Goal: Task Accomplishment & Management: Manage account settings

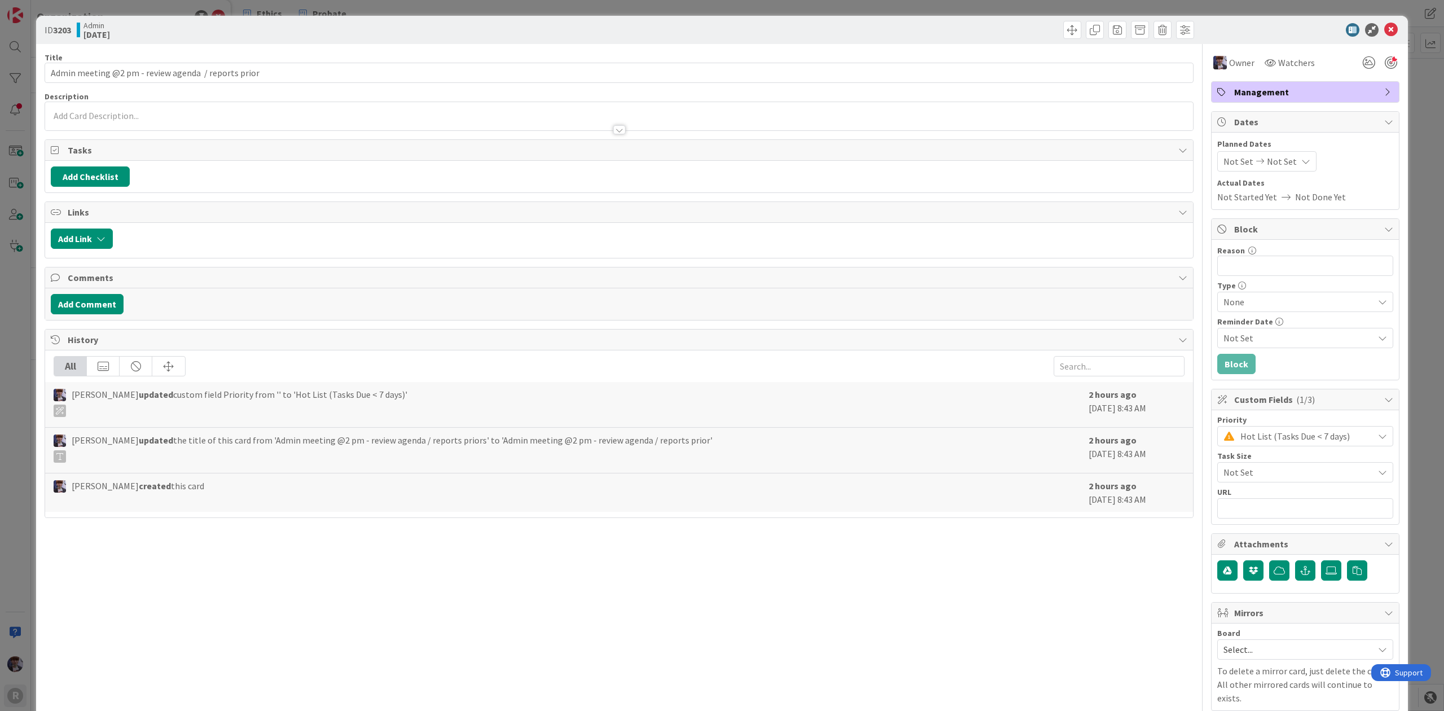
click at [23, 204] on div "ID 3203 Admin [DATE] Title 52 / 128 Admin meeting @2 pm - review agenda / repor…" at bounding box center [722, 355] width 1444 height 711
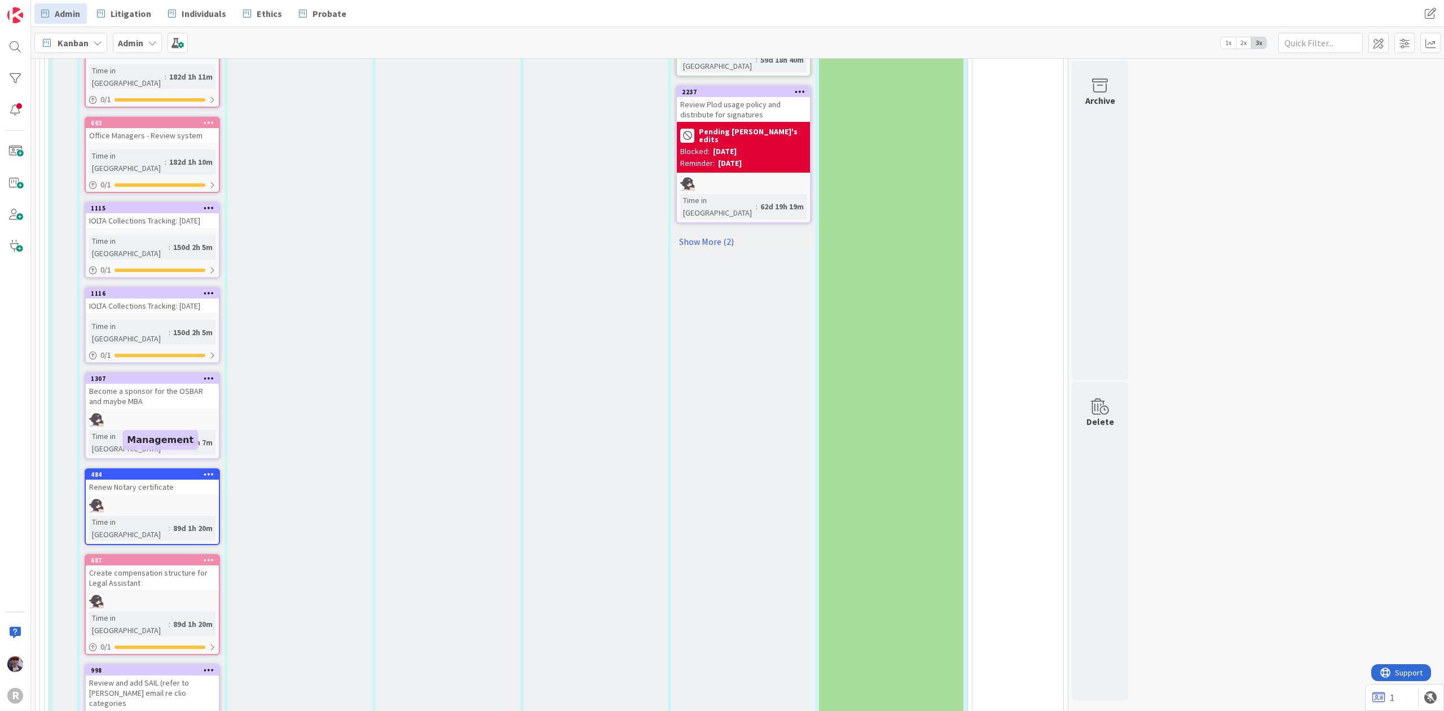
scroll to position [2030, 0]
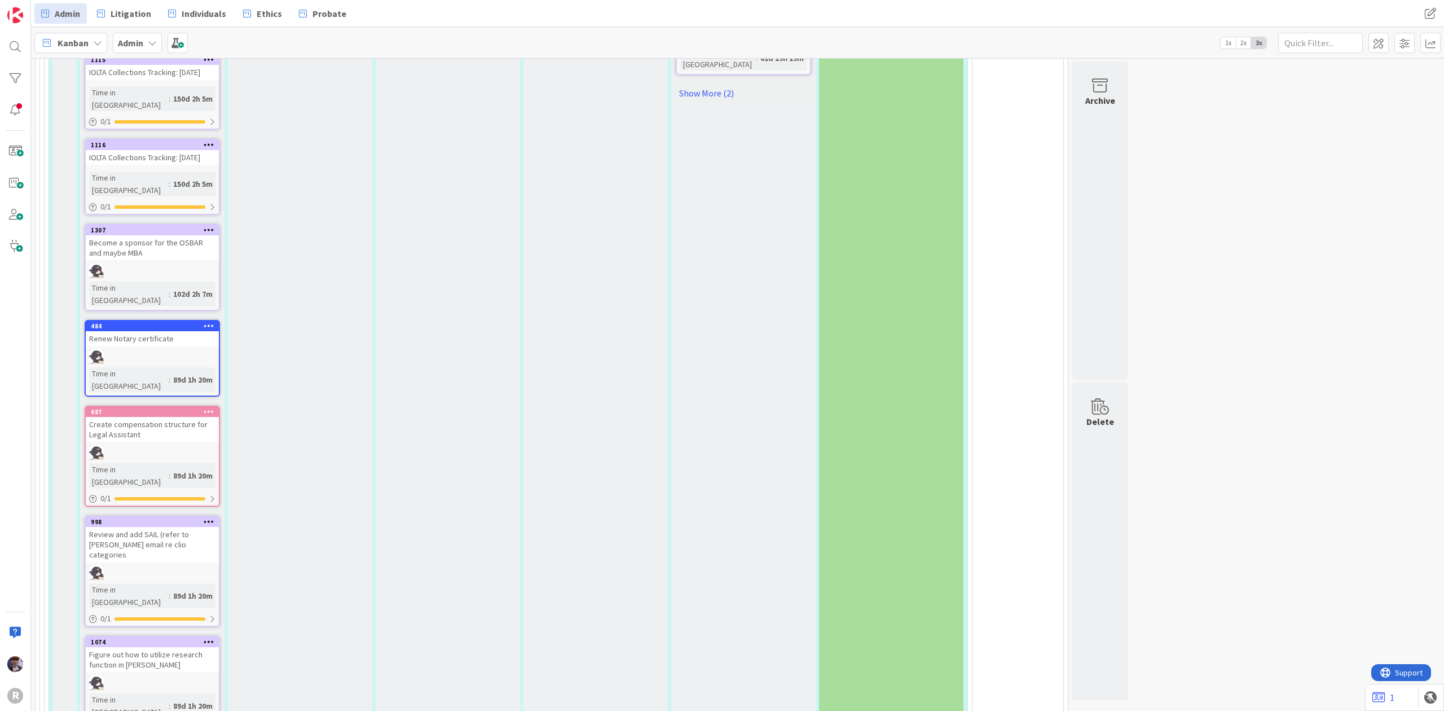
type textarea "x"
type textarea "S"
type textarea "x"
type textarea "Se"
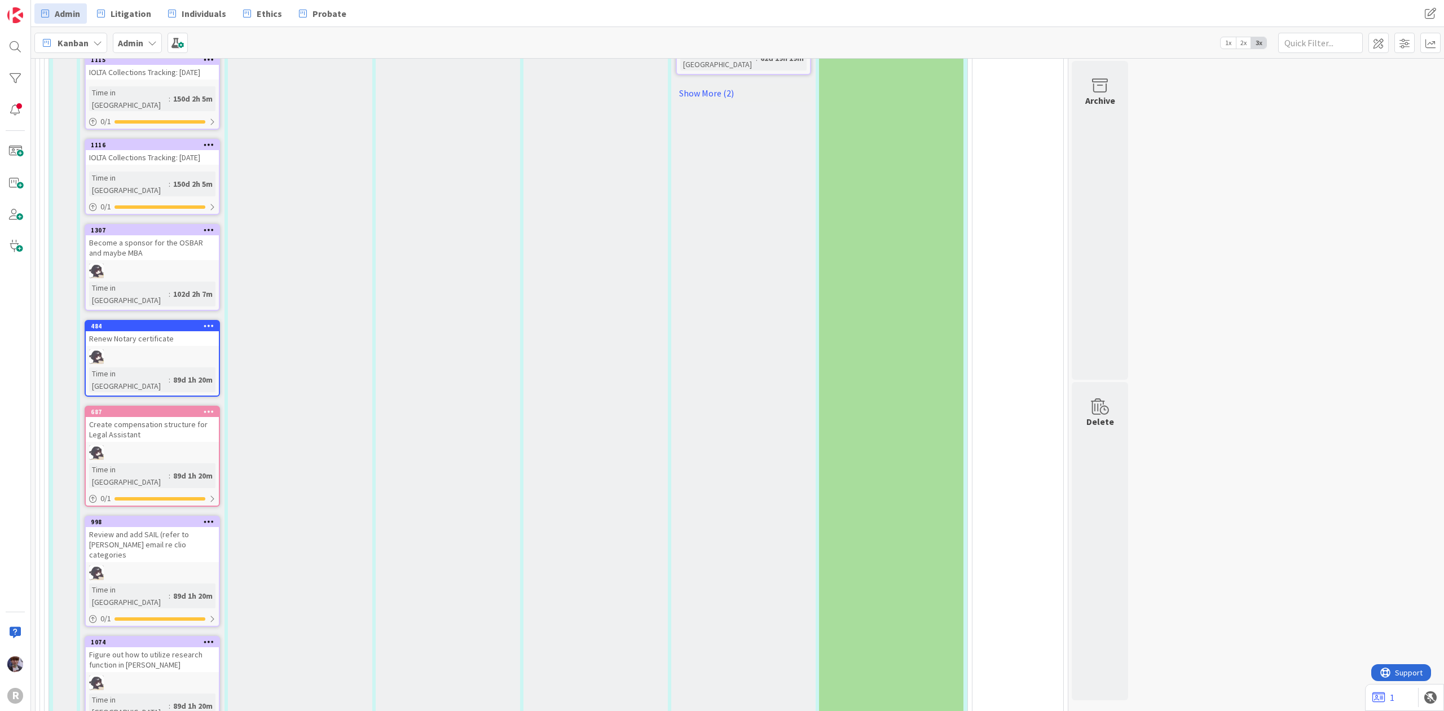
type textarea "x"
type textarea "Set"
type textarea "x"
type textarea "Set"
type textarea "x"
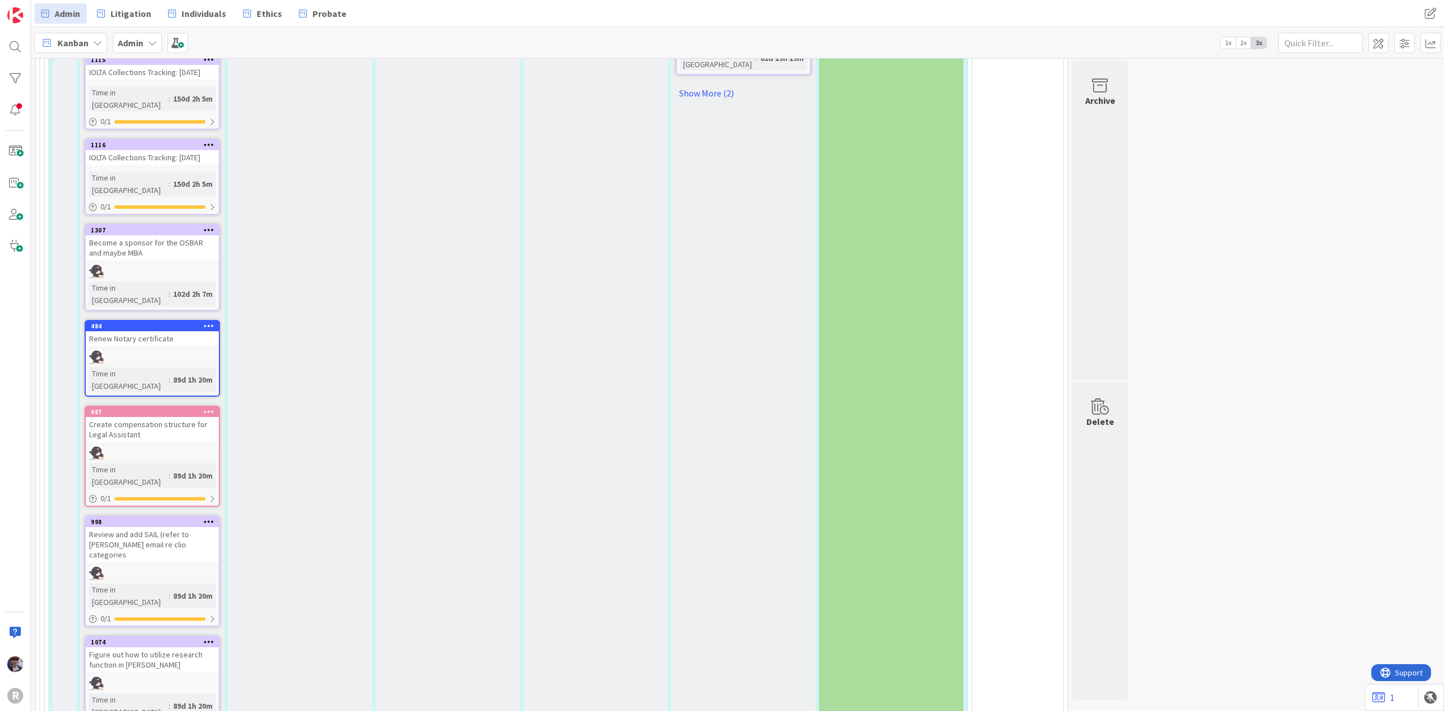
type textarea "Set up"
type textarea "x"
type textarea "Set up C"
type textarea "x"
type textarea "Set up Ca"
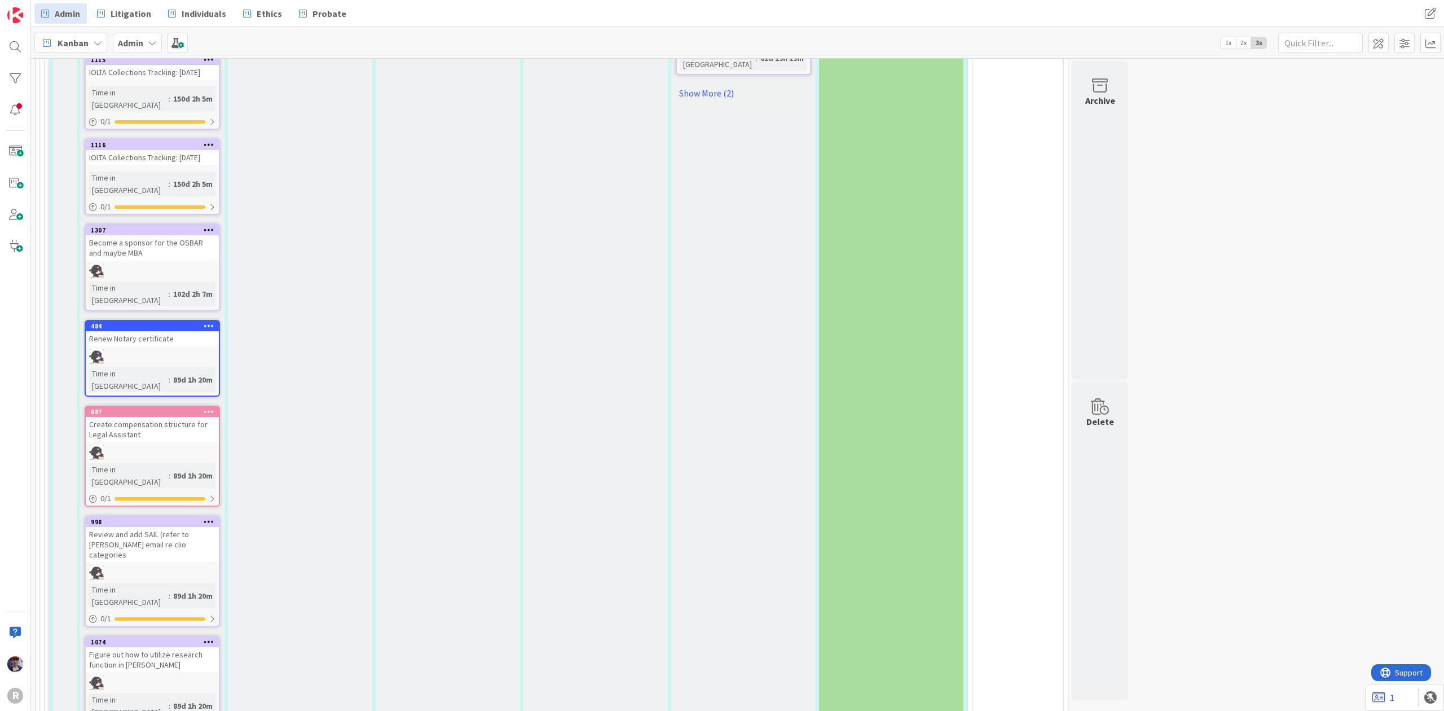
type textarea "x"
type textarea "Set up Cas"
type textarea "x"
type textarea "Set up [PERSON_NAME]"
type textarea "x"
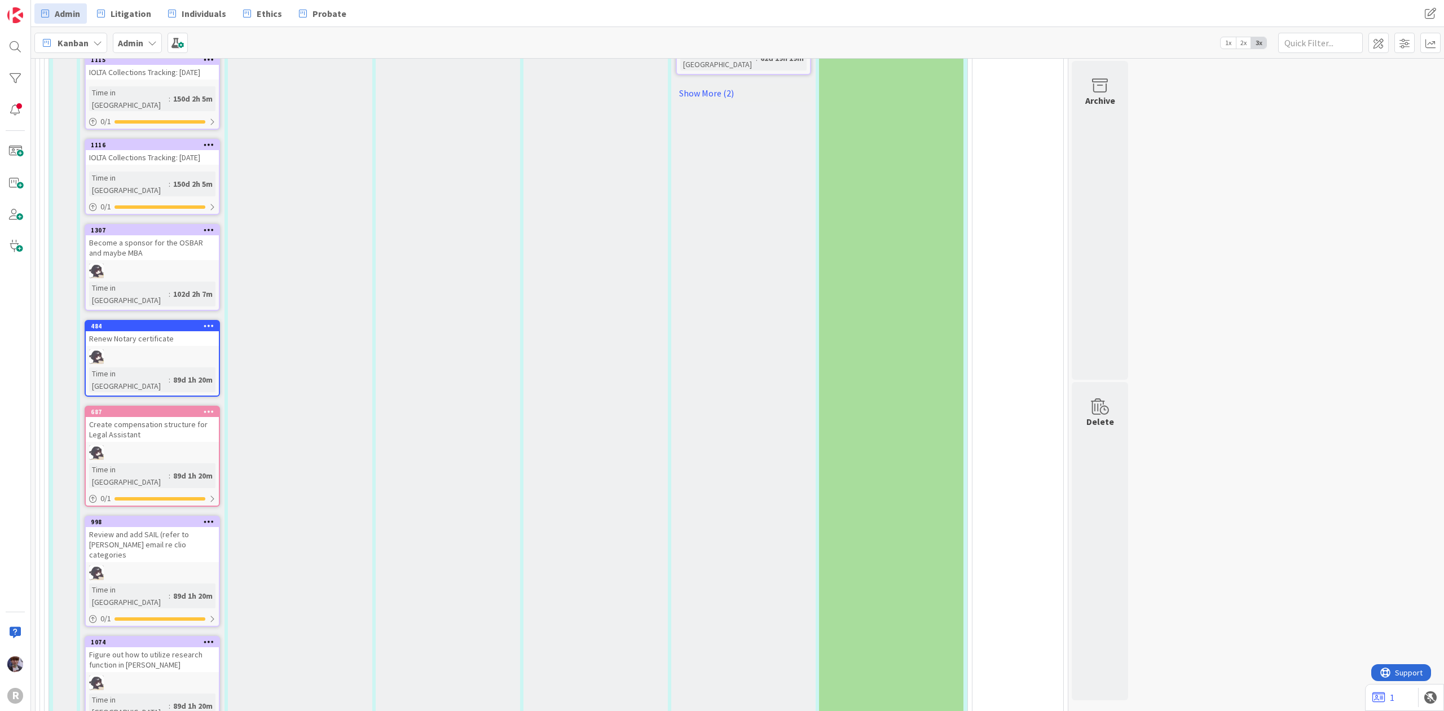
type textarea "Set up Cassan"
type textarea "x"
type textarea "Set up Cassanf"
type textarea "x"
type textarea "Set up Cassanfd"
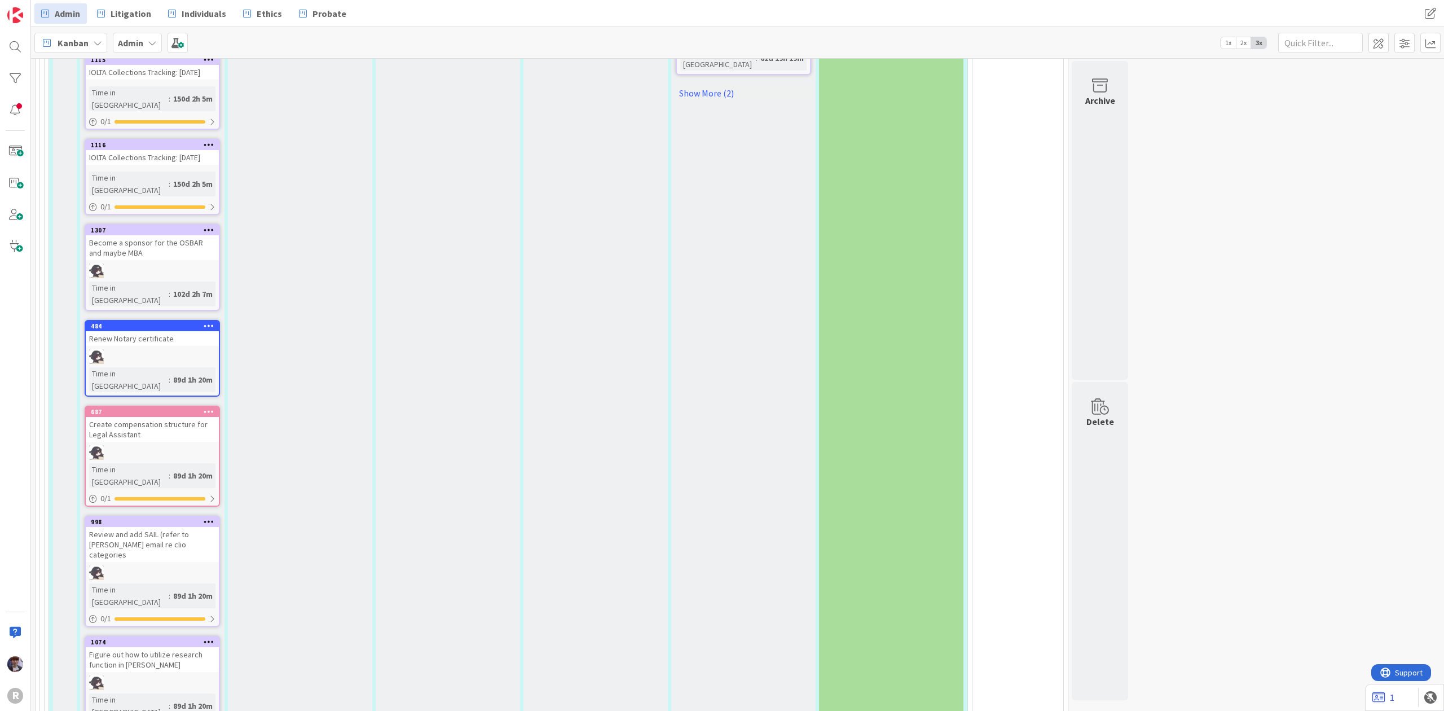
type textarea "x"
type textarea "Set up Cassanfdra"
type textarea "x"
type textarea "Set up Cassanfdra'"
type textarea "x"
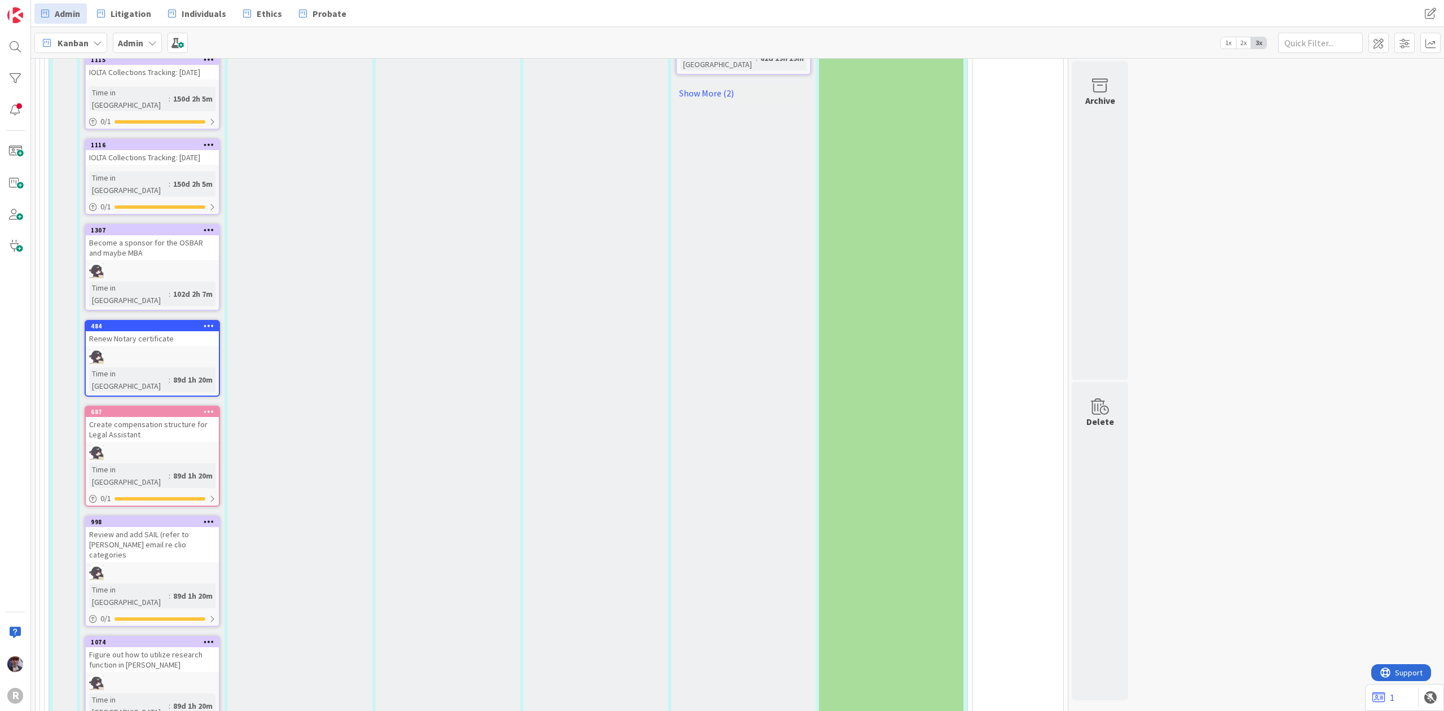
type textarea "Set up Cassanfdra's"
type textarea "x"
type textarea "Set up Cassanfdra's"
type textarea "x"
type textarea "Set up Cassanfdra's K"
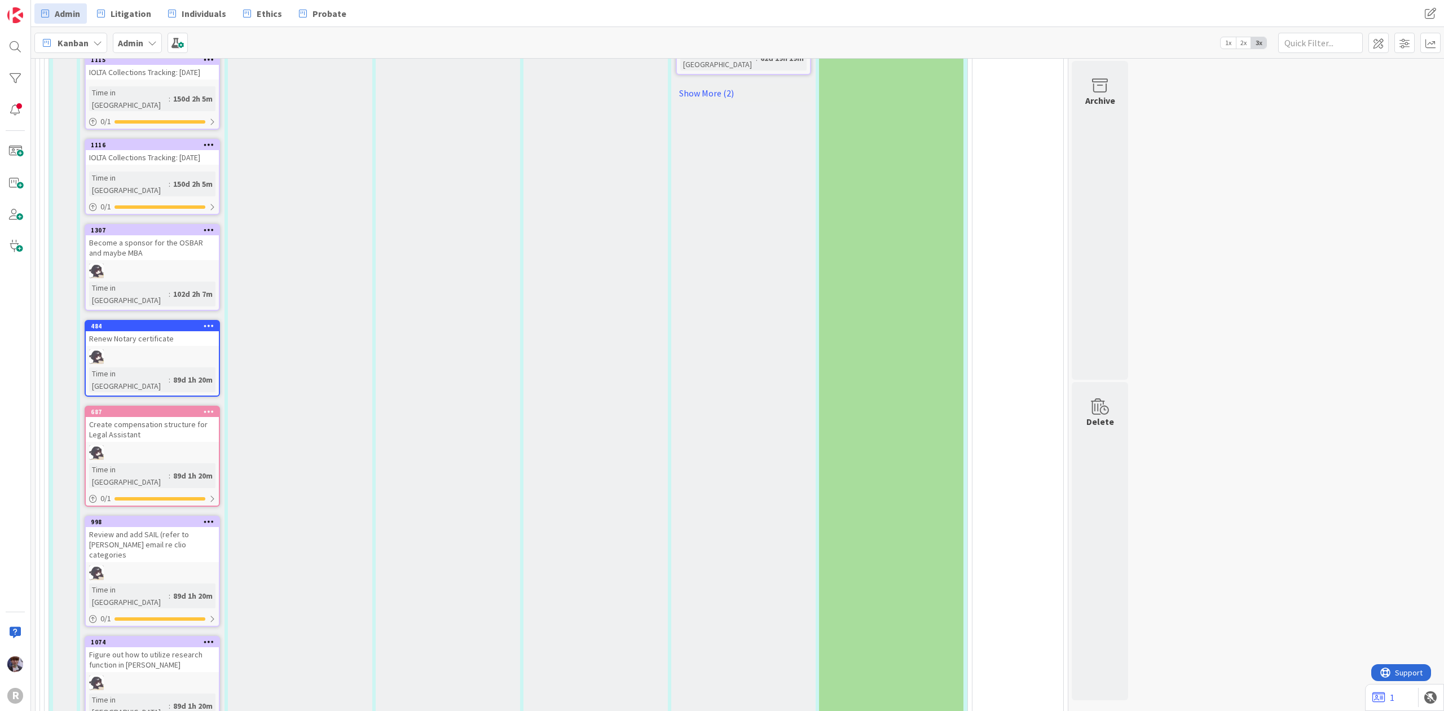
type textarea "x"
type textarea "Set up Cassanfdra's Ka"
type textarea "x"
type textarea "Set up Cassanfdra's Kan"
type textarea "x"
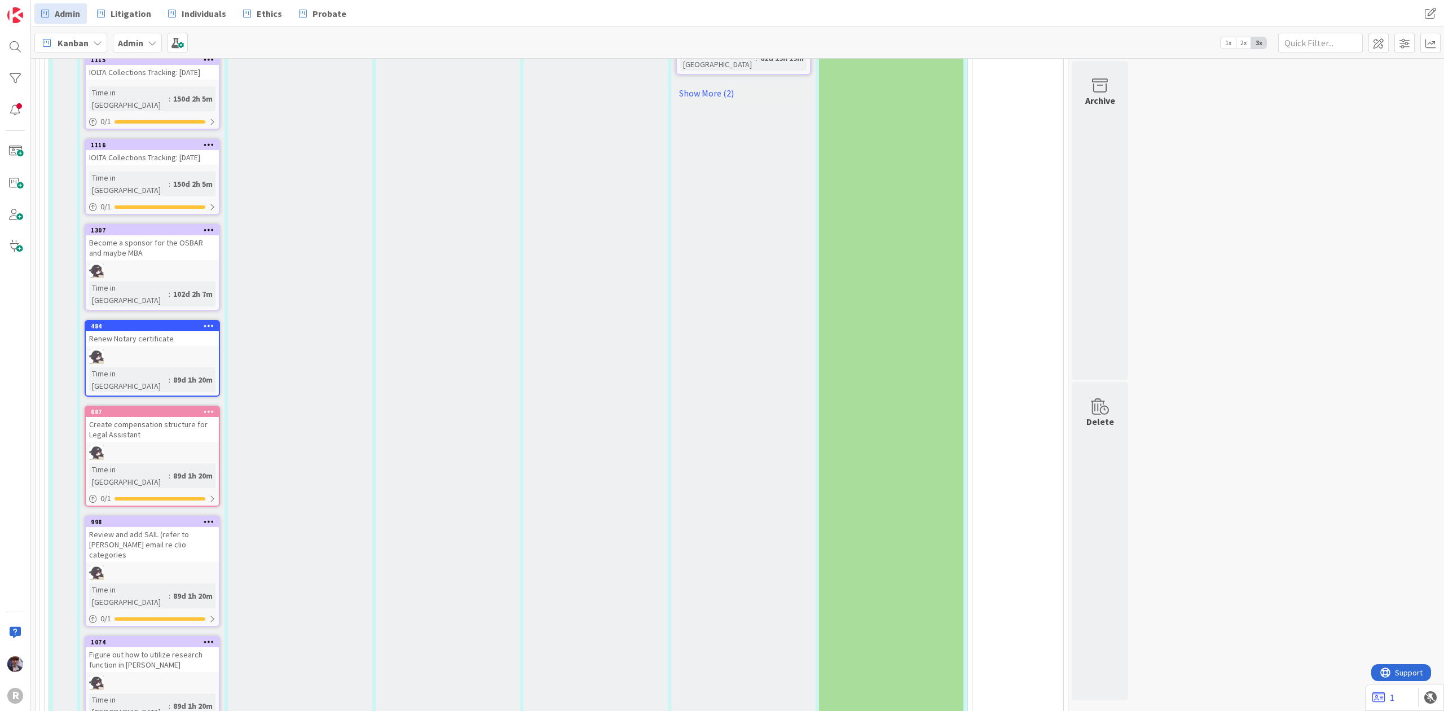
type textarea "Set up Cassanfdra's Kanb"
type textarea "x"
type textarea "Set up Cassanfdra's Kanba"
type textarea "x"
type textarea "Set up Cassanfdra's Kanban"
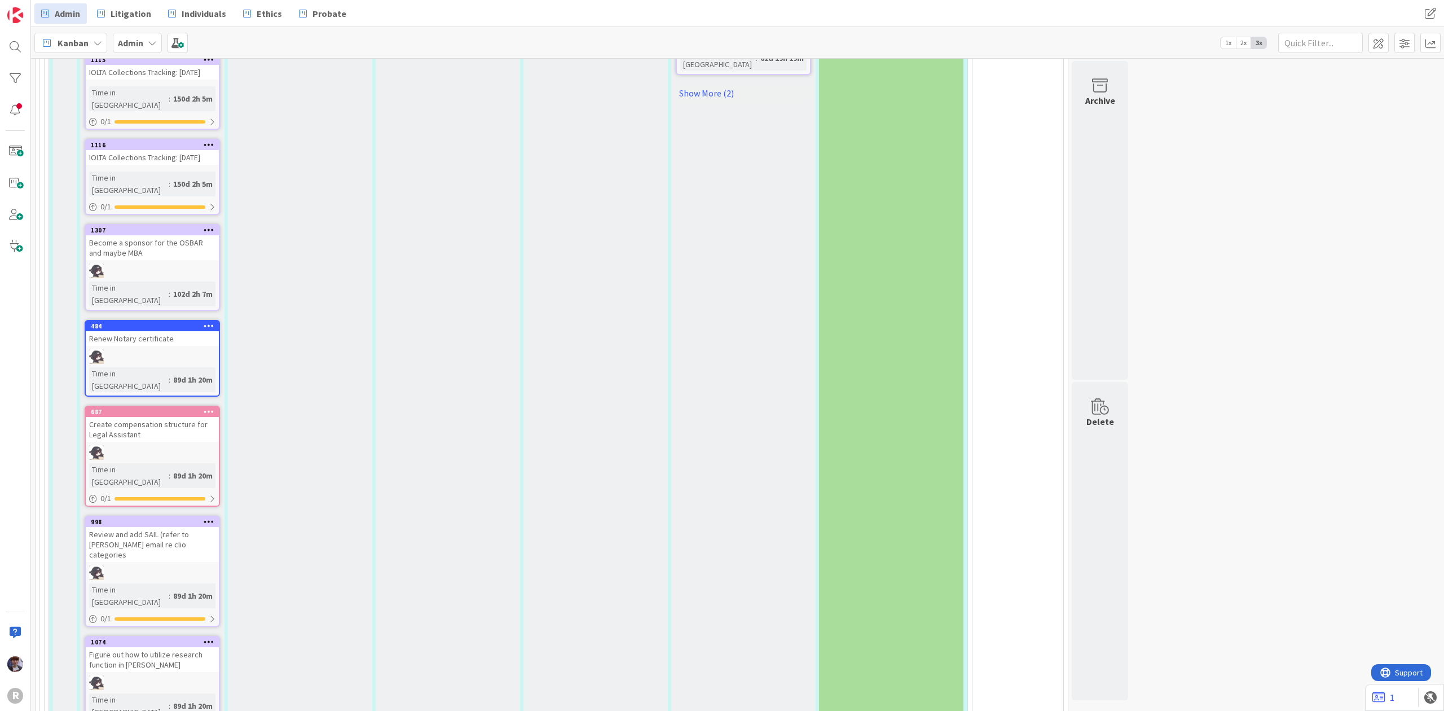
type textarea "x"
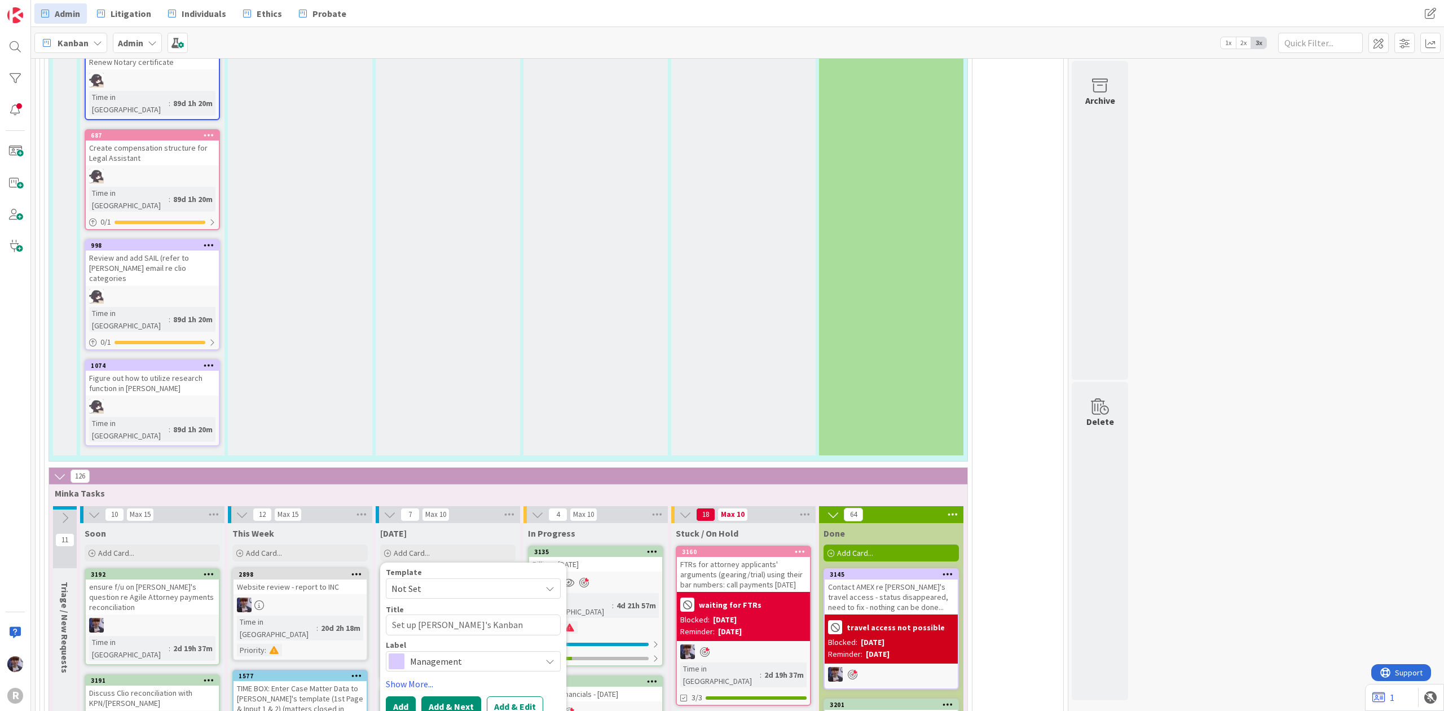
scroll to position [2406, 0]
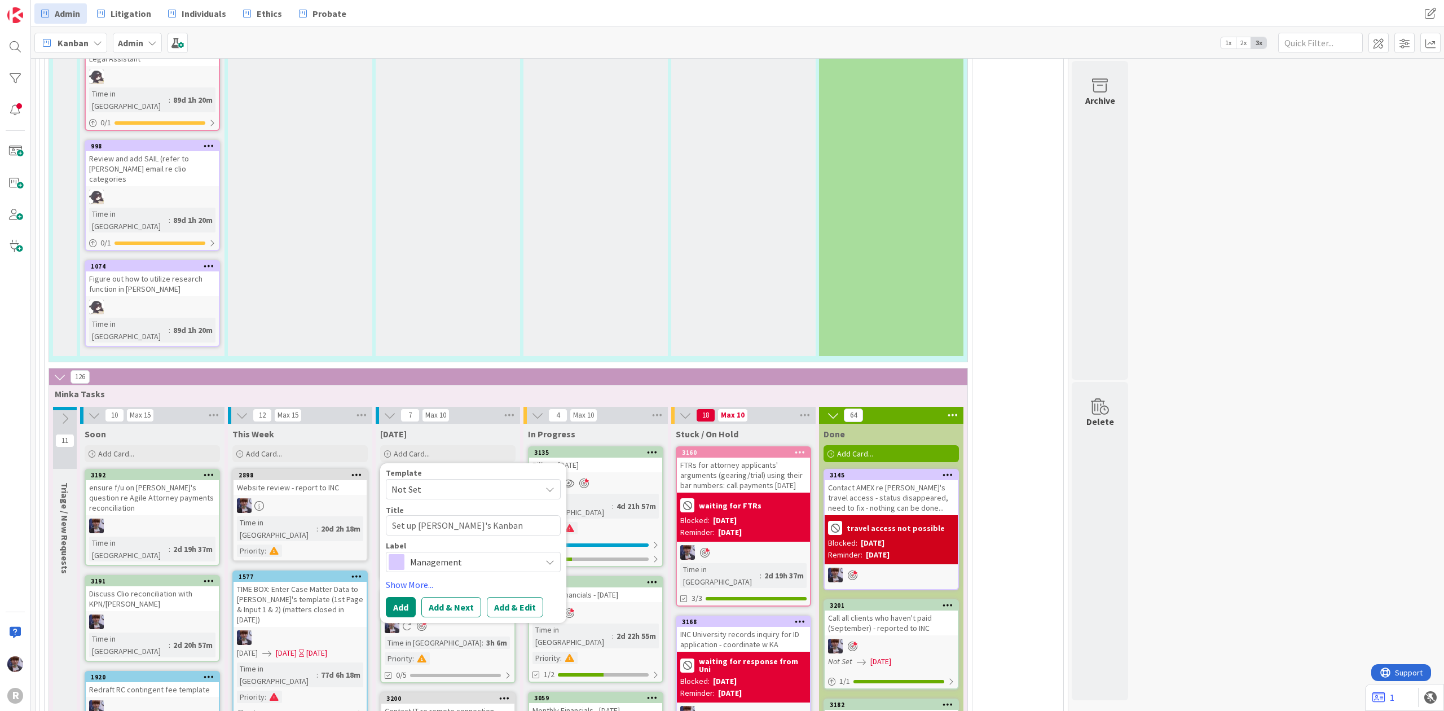
type textarea "Set up [PERSON_NAME]'s Kanban"
click at [471, 554] on span "Management" at bounding box center [472, 562] width 125 height 16
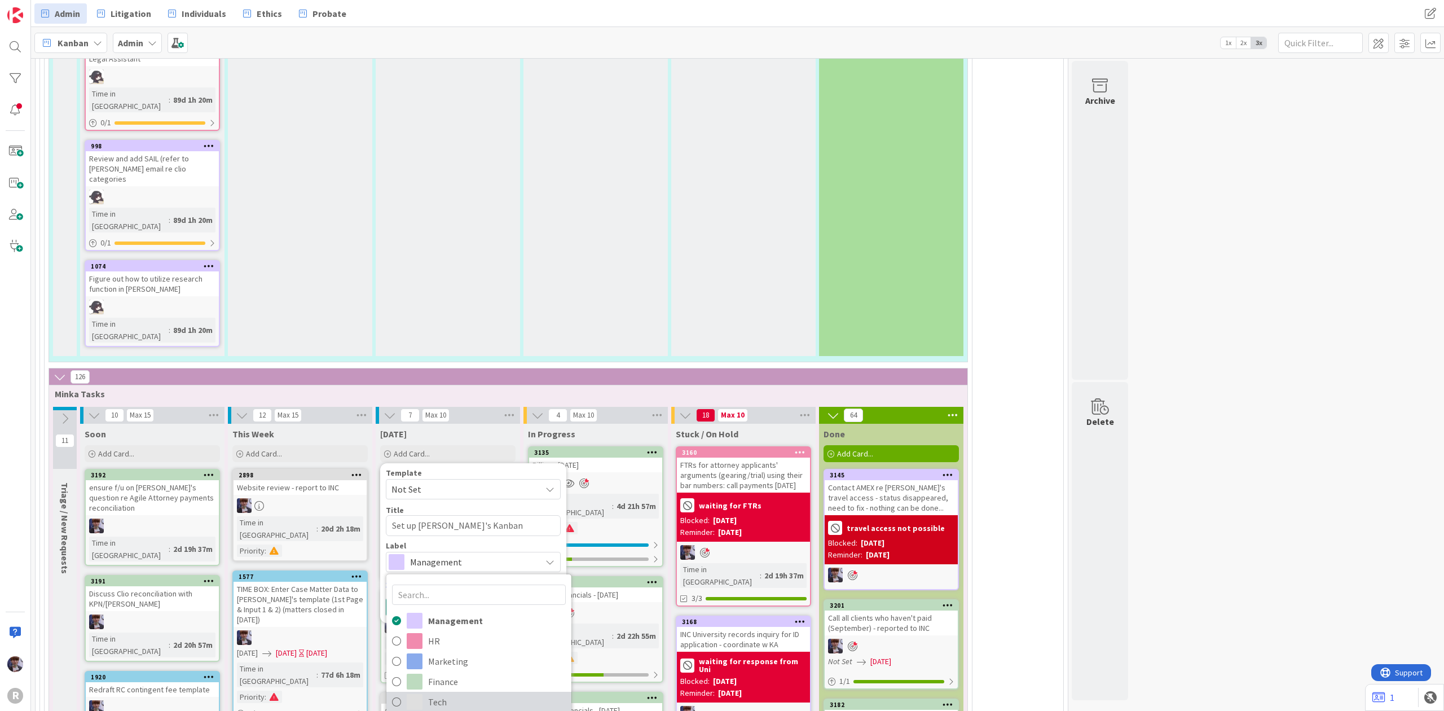
click at [451, 692] on span "Tech" at bounding box center [497, 700] width 138 height 17
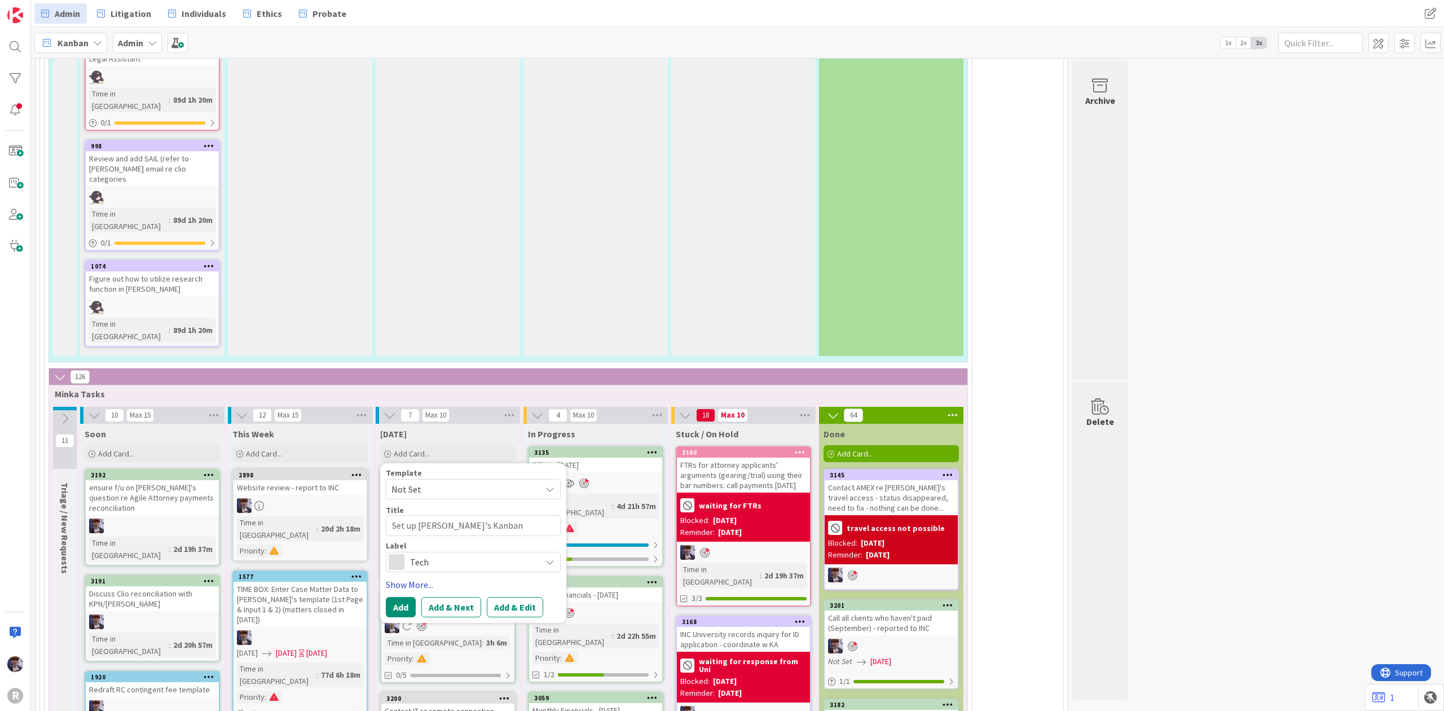
click at [403, 577] on link "Show More..." at bounding box center [473, 584] width 175 height 14
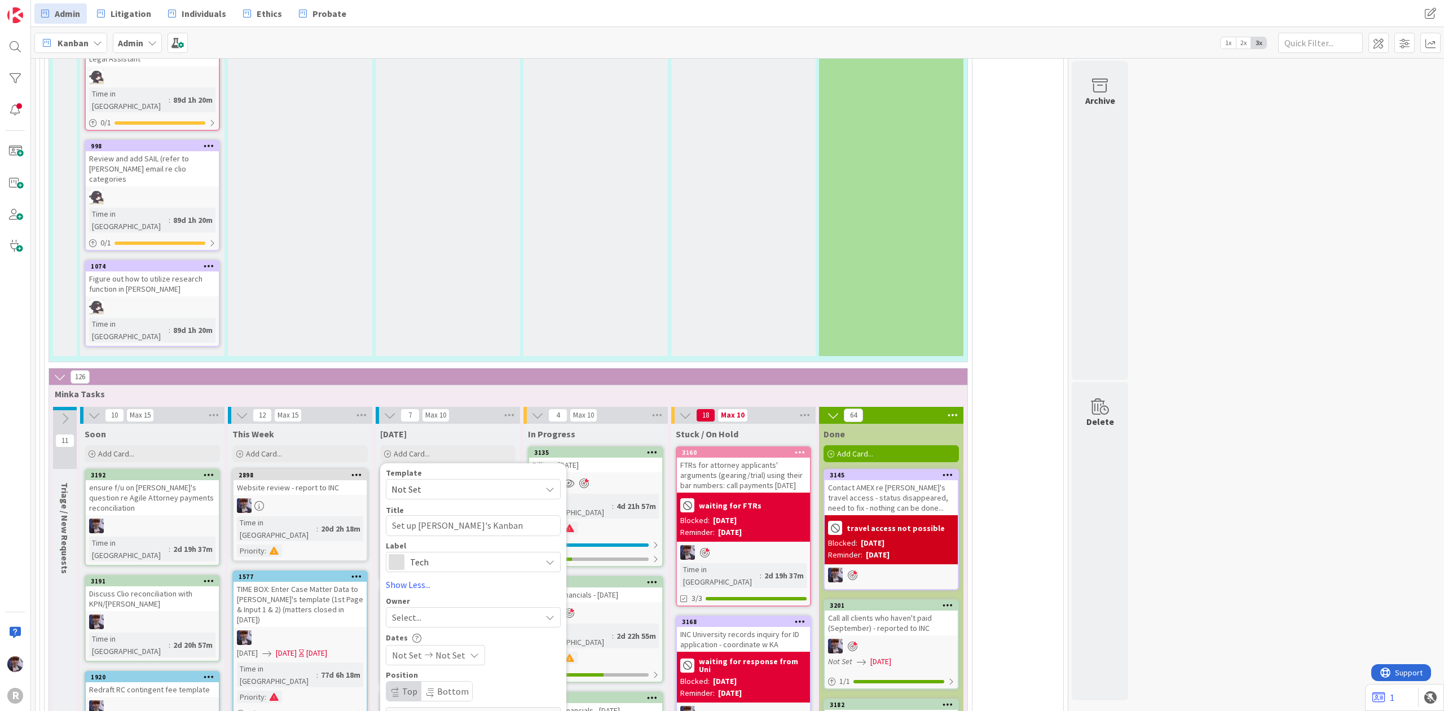
click at [424, 710] on span "Custom Fields" at bounding box center [466, 718] width 148 height 14
type textarea "x"
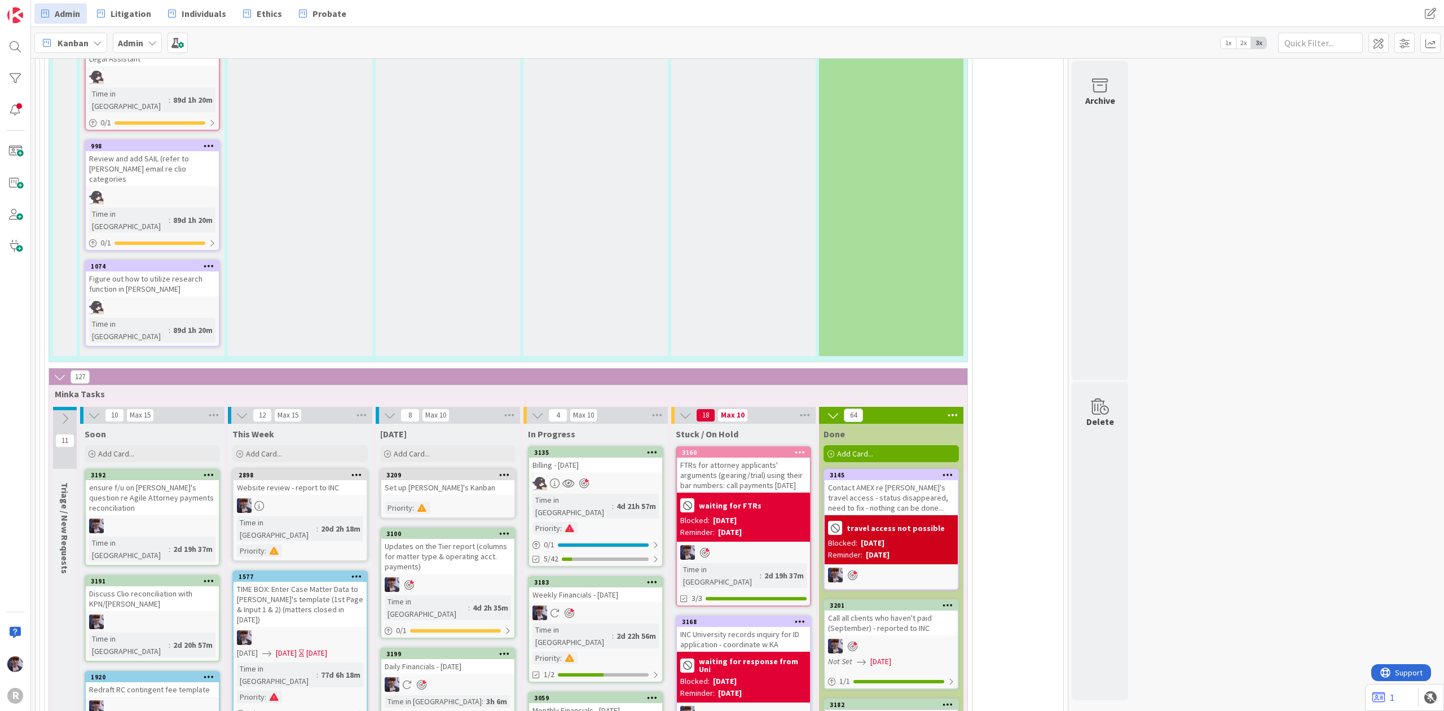
click at [434, 480] on div "Set up [PERSON_NAME]'s Kanban" at bounding box center [447, 487] width 133 height 15
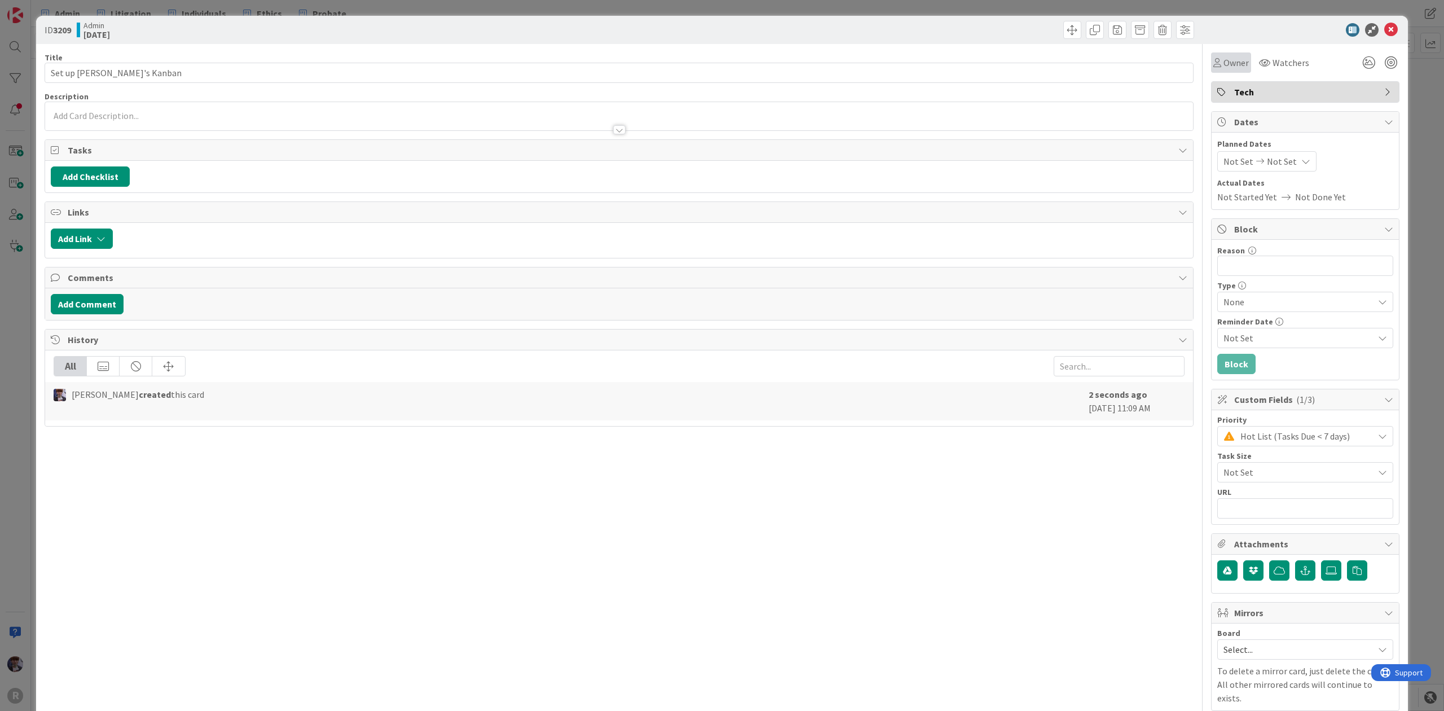
click at [1213, 62] on div "Owner" at bounding box center [1231, 63] width 36 height 14
click at [1259, 142] on span "[PERSON_NAME]" at bounding box center [1281, 146] width 55 height 17
click at [1273, 476] on span "Not Set" at bounding box center [1295, 472] width 144 height 16
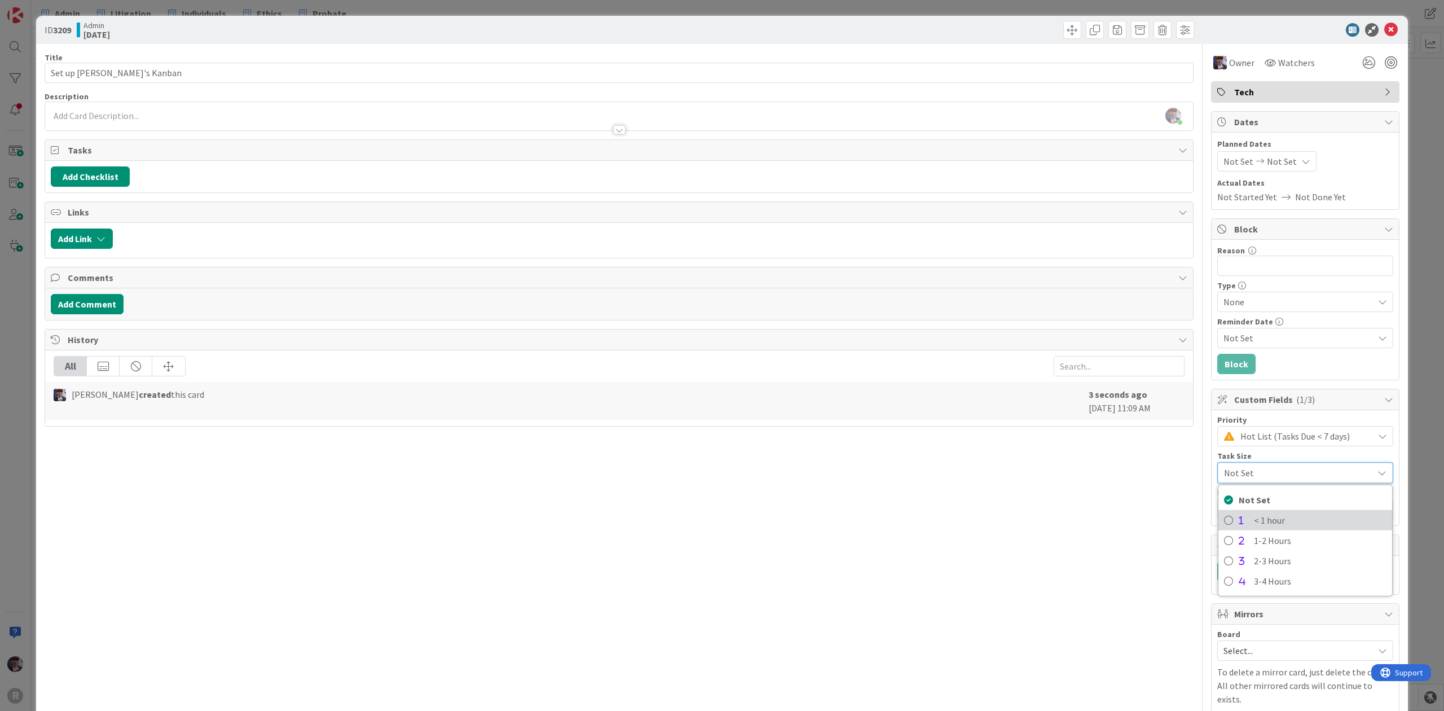
click at [1254, 520] on span "< 1 hour" at bounding box center [1320, 519] width 133 height 17
click at [1418, 274] on div "ID 3209 Admin [DATE] Title 25 / 128 Set up [PERSON_NAME]'s Kanban Description […" at bounding box center [722, 355] width 1444 height 711
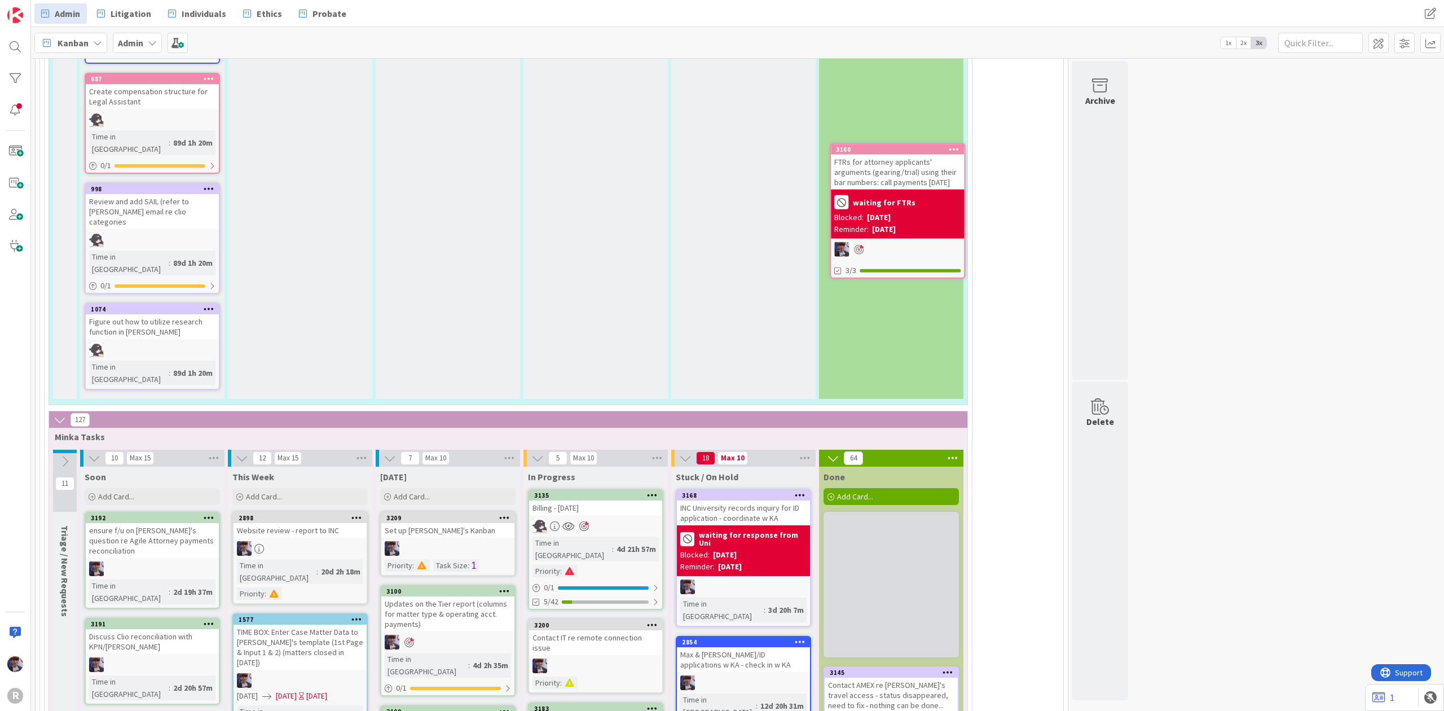
scroll to position [2340, 0]
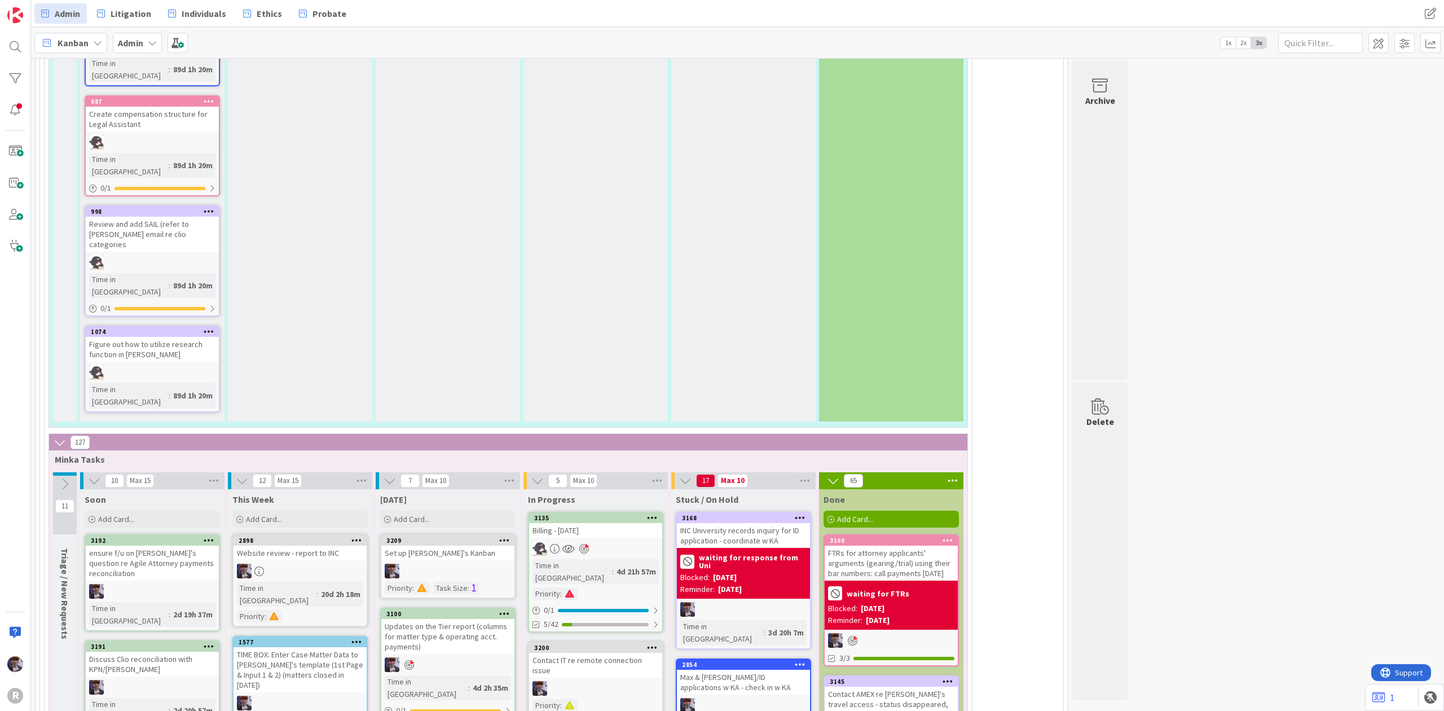
click at [892, 545] on div "FTRs for attorney applicants' arguments (gearing/trial) using their bar numbers…" at bounding box center [890, 562] width 133 height 35
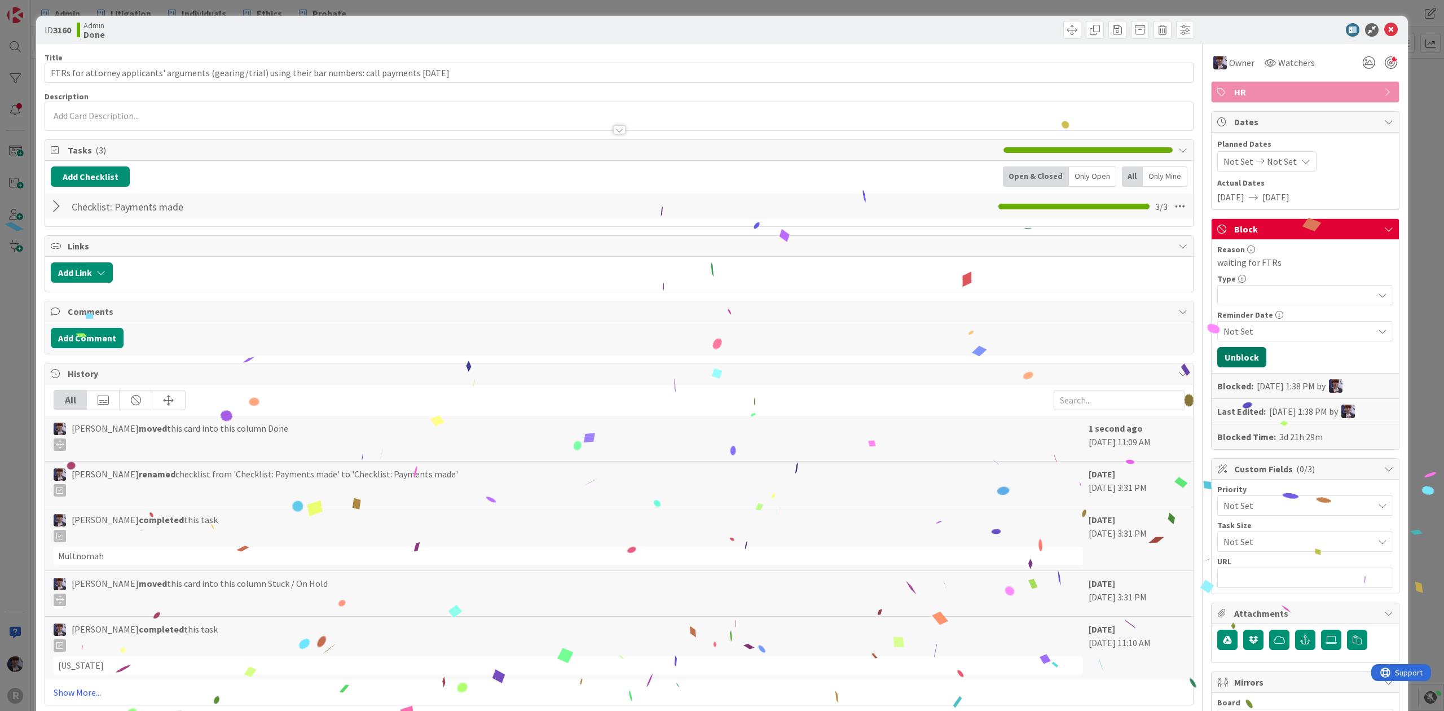
click at [1230, 352] on button "Unblock" at bounding box center [1241, 357] width 49 height 20
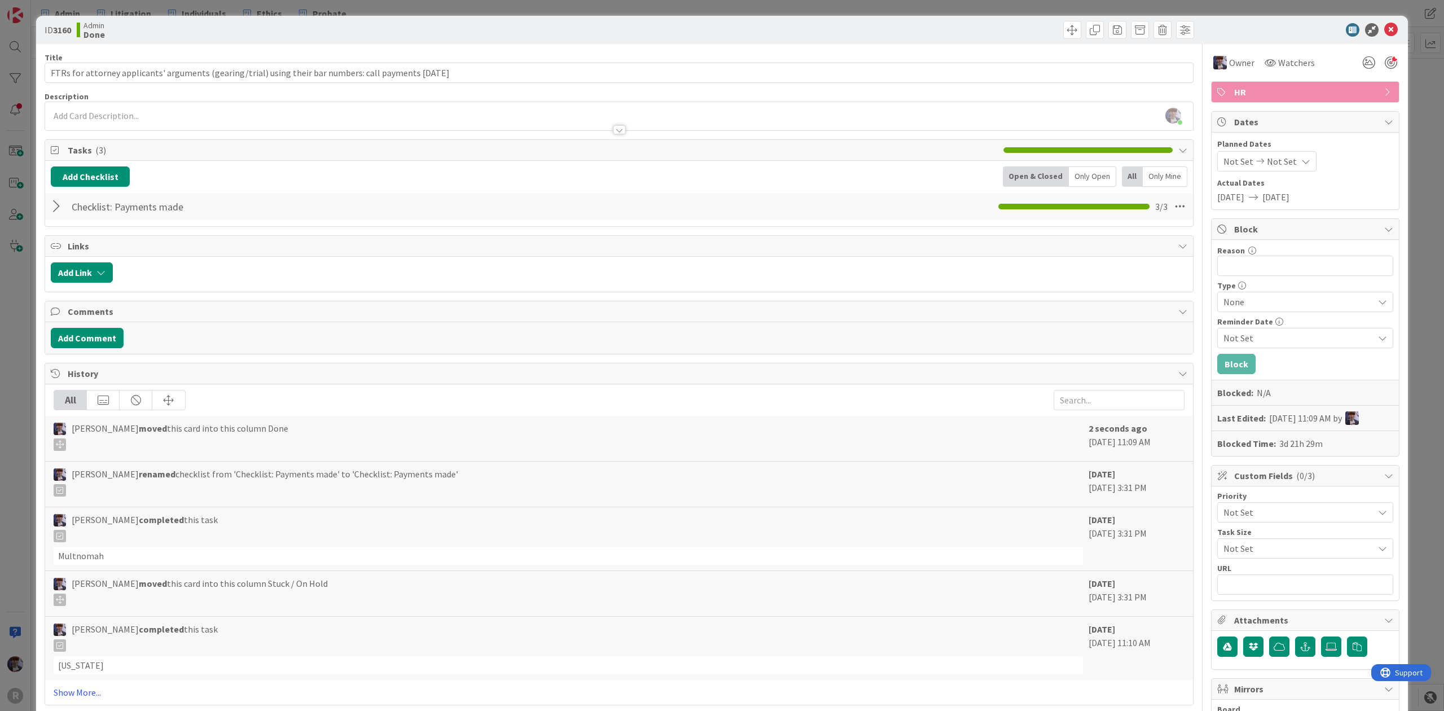
click at [1406, 140] on div "ID 3160 Admin Done Title 100 / 128 FTRs for attorney applicants' arguments (gea…" at bounding box center [722, 355] width 1444 height 711
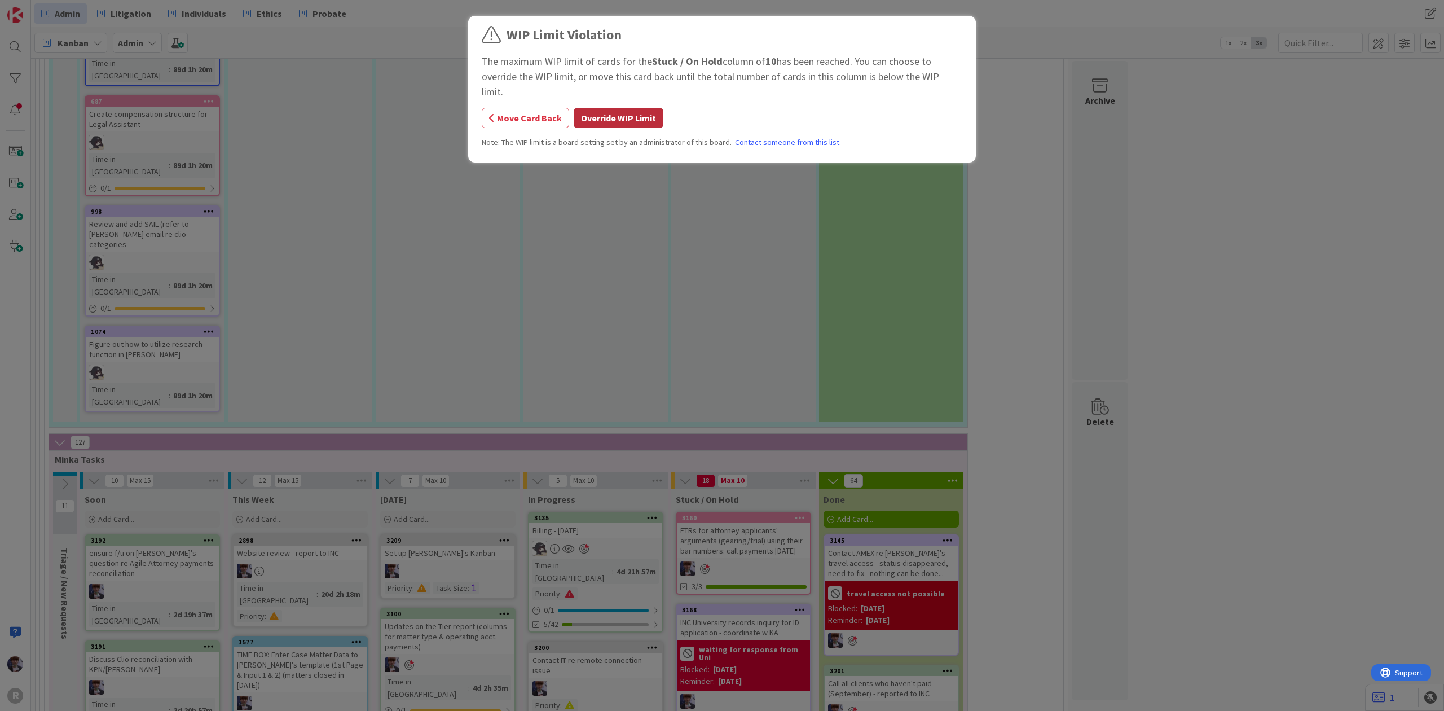
click at [607, 108] on button "Override WIP Limit" at bounding box center [618, 118] width 90 height 20
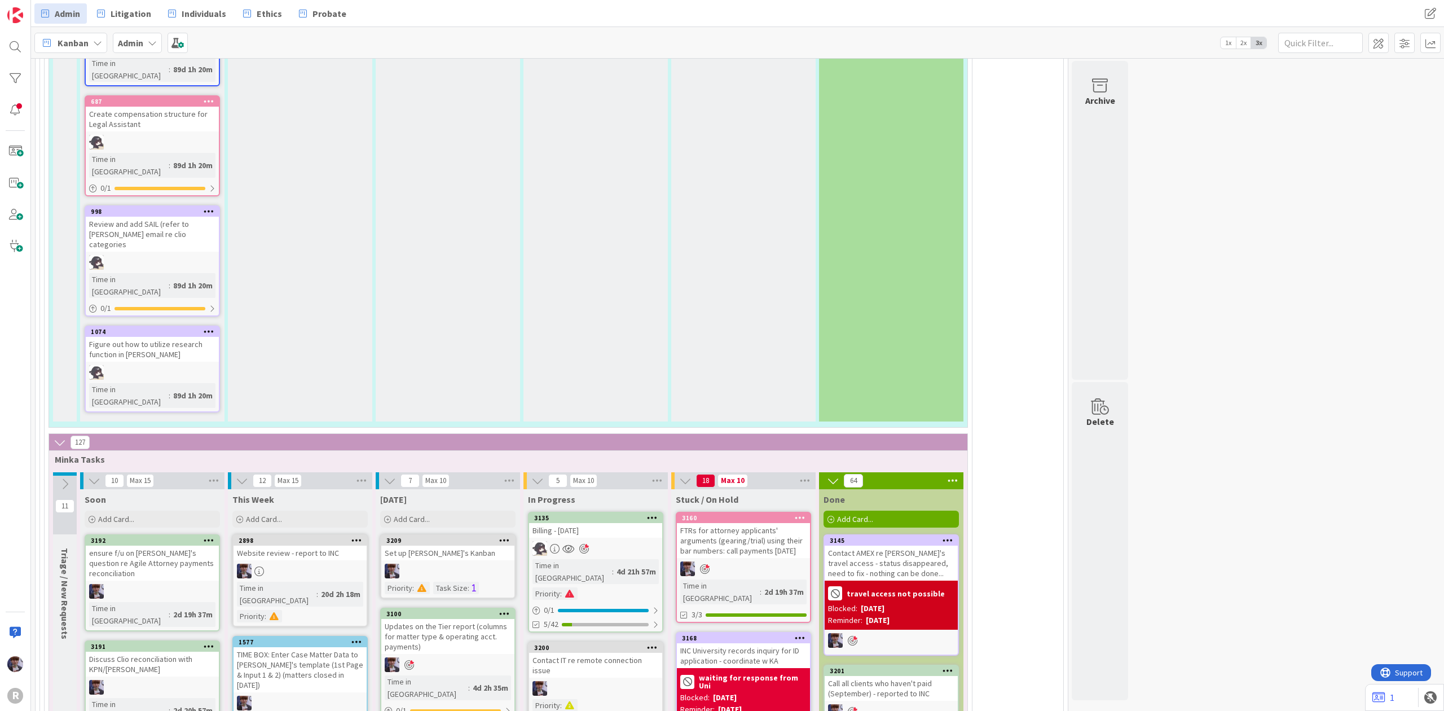
click at [953, 472] on icon at bounding box center [952, 480] width 15 height 17
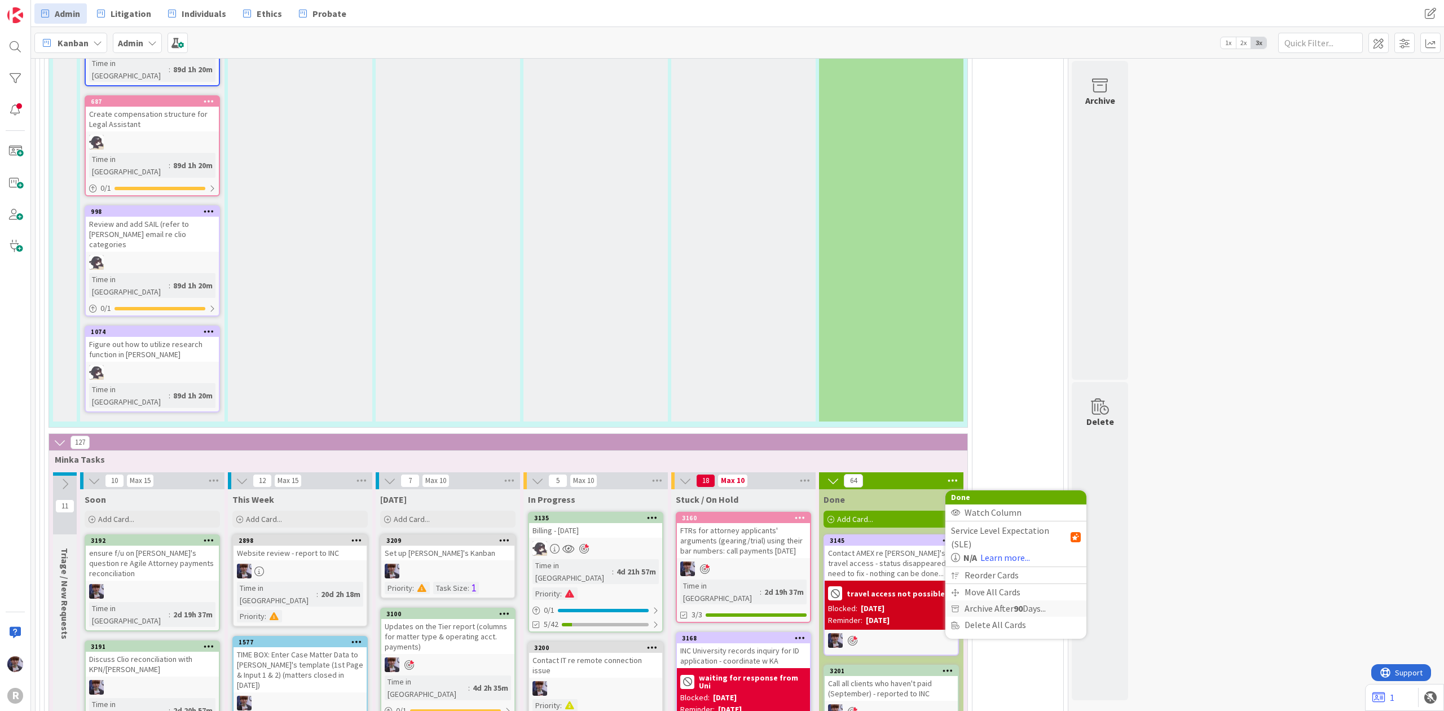
click at [1011, 600] on span "Archive After 90 Days..." at bounding box center [1004, 608] width 81 height 16
click at [997, 623] on span "Archive Now" at bounding box center [997, 631] width 50 height 17
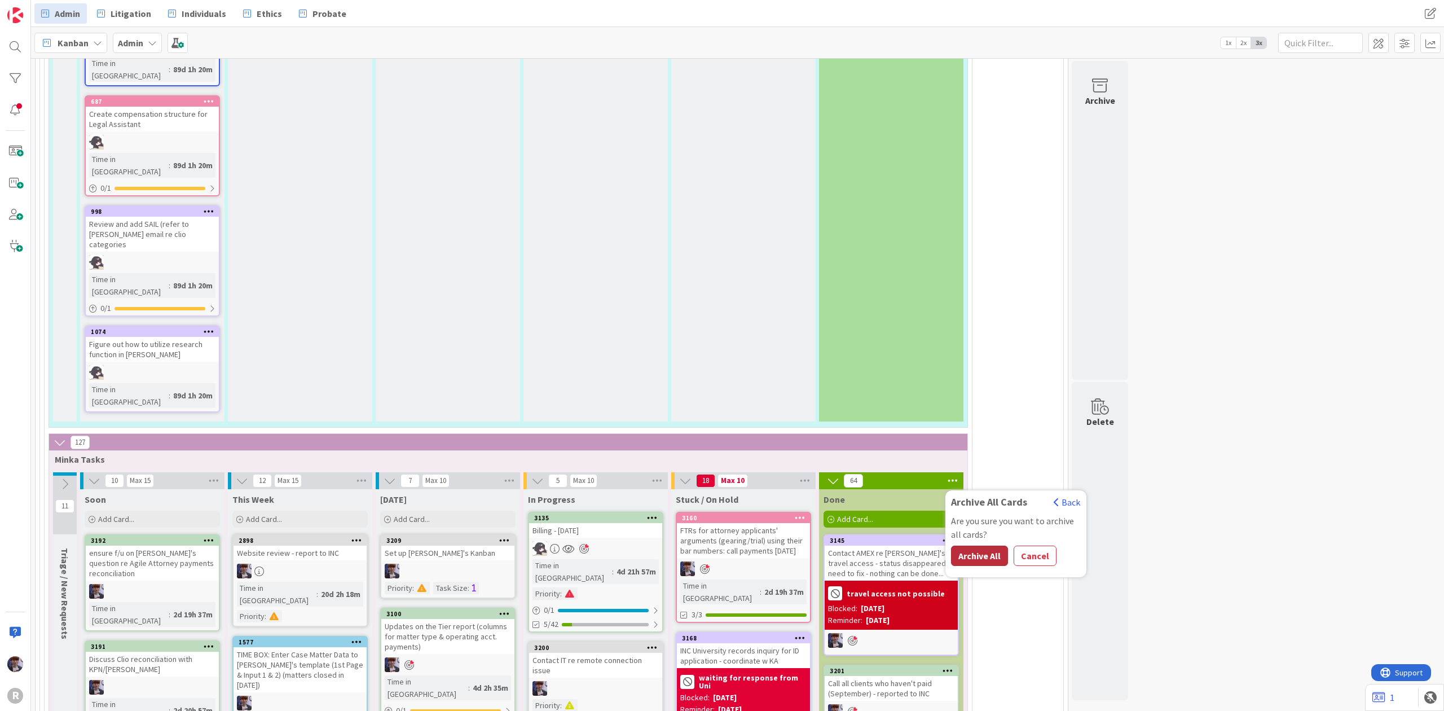
click at [980, 545] on button "Archive All" at bounding box center [979, 555] width 57 height 20
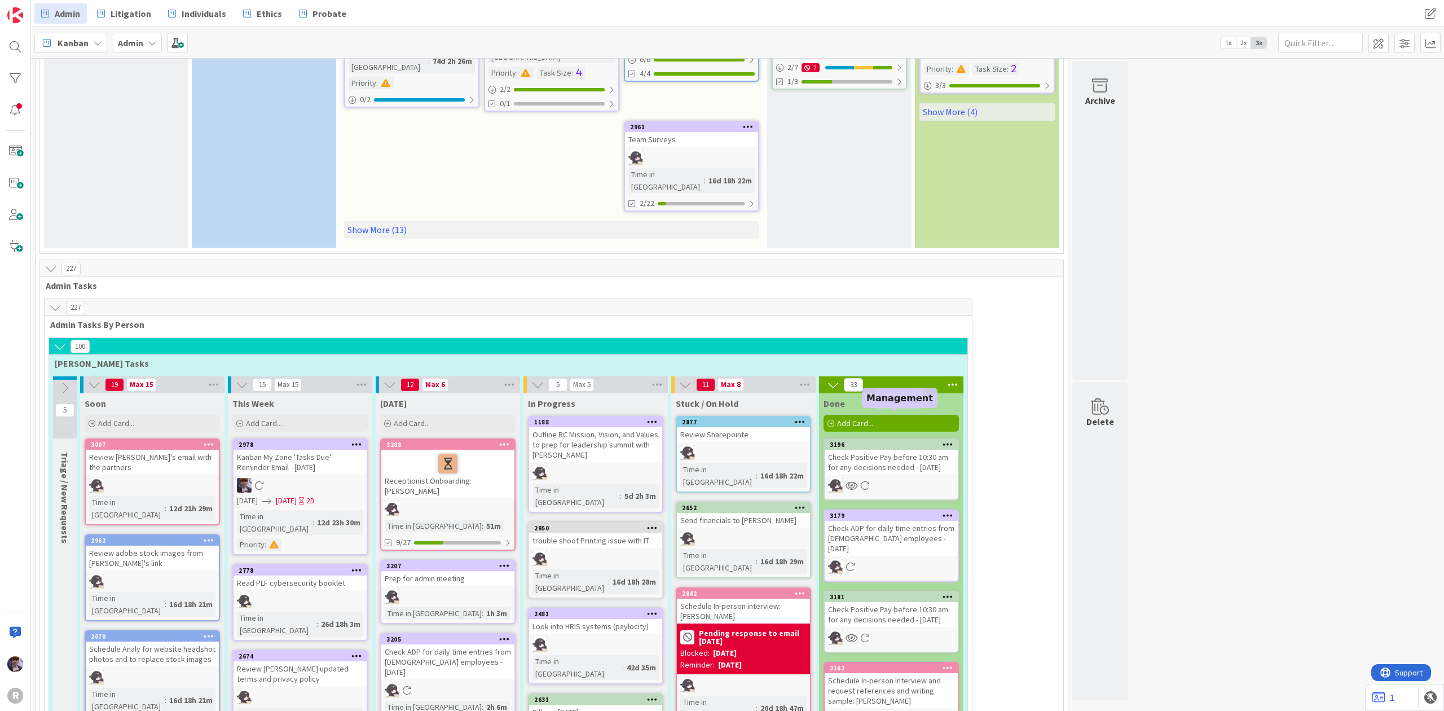
scroll to position [536, 0]
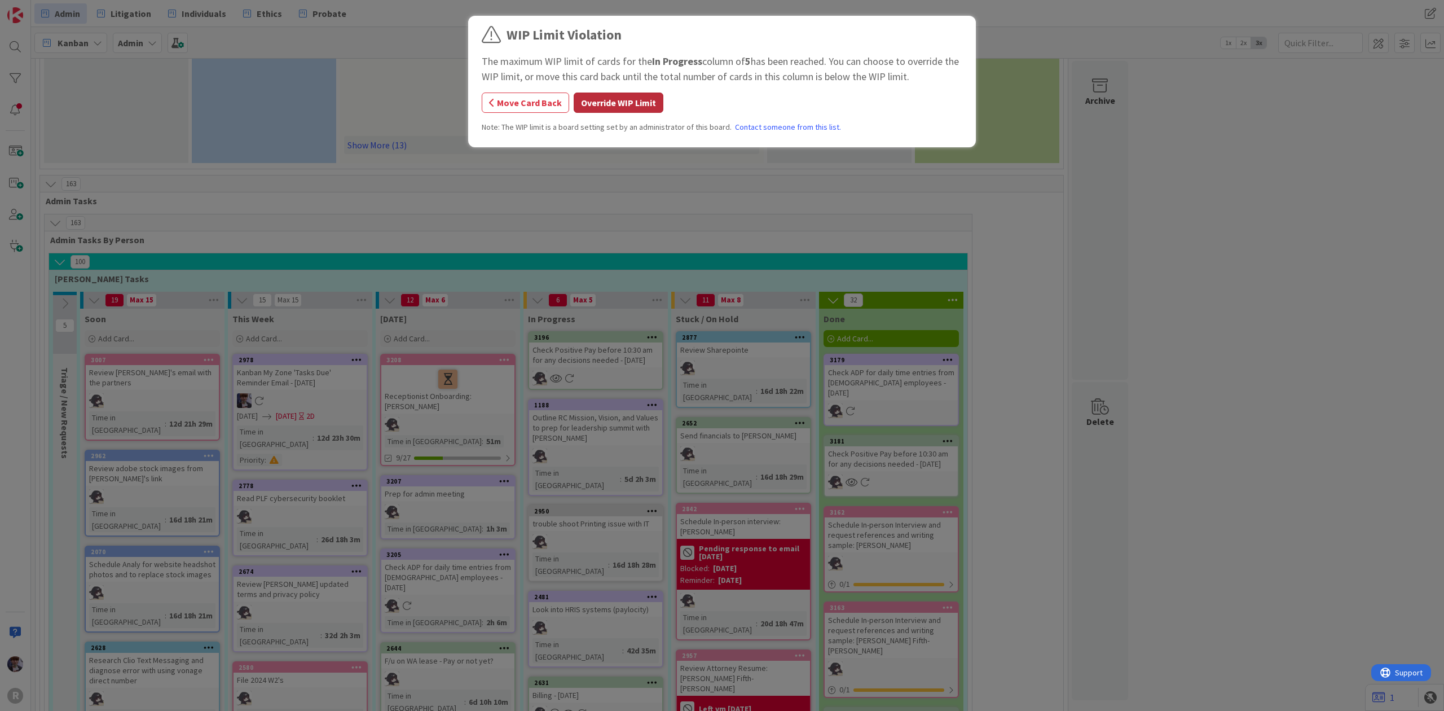
click at [618, 102] on button "Override WIP Limit" at bounding box center [618, 102] width 90 height 20
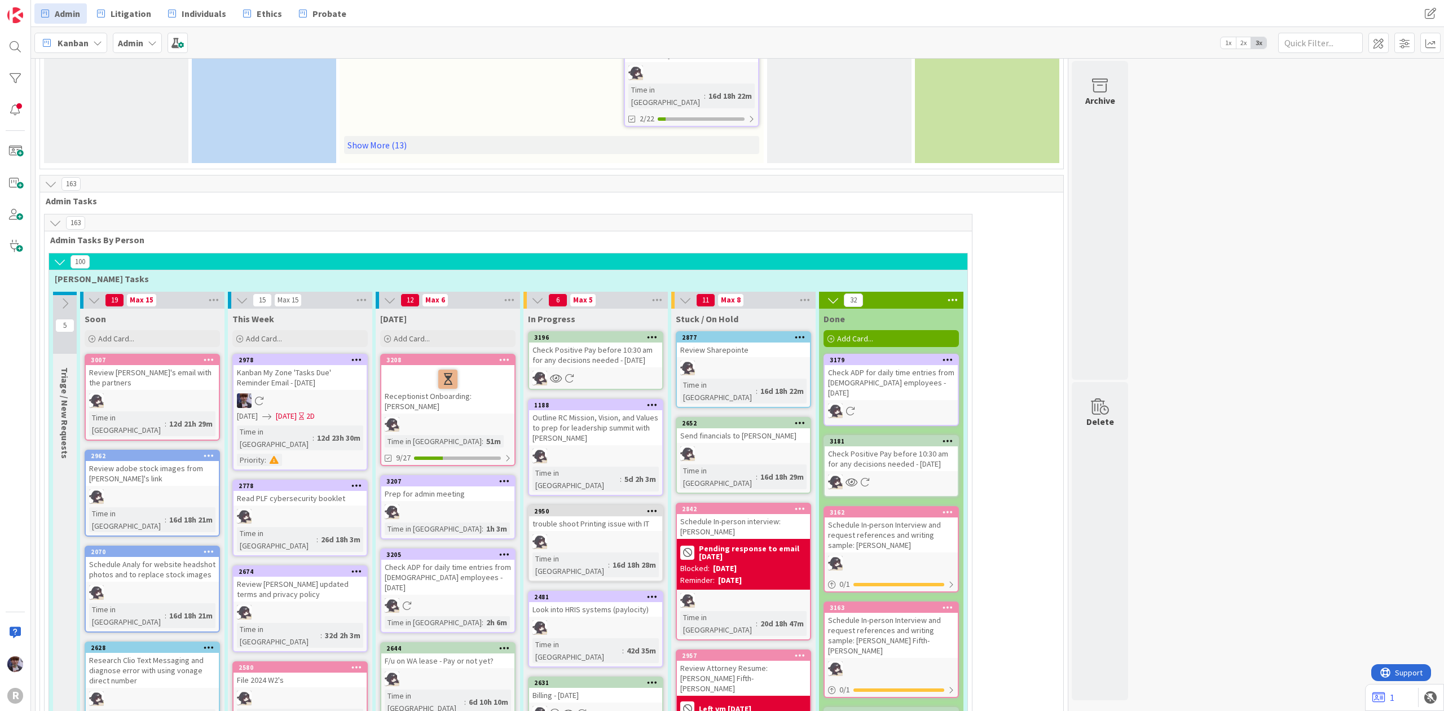
click at [957, 292] on icon at bounding box center [952, 300] width 15 height 17
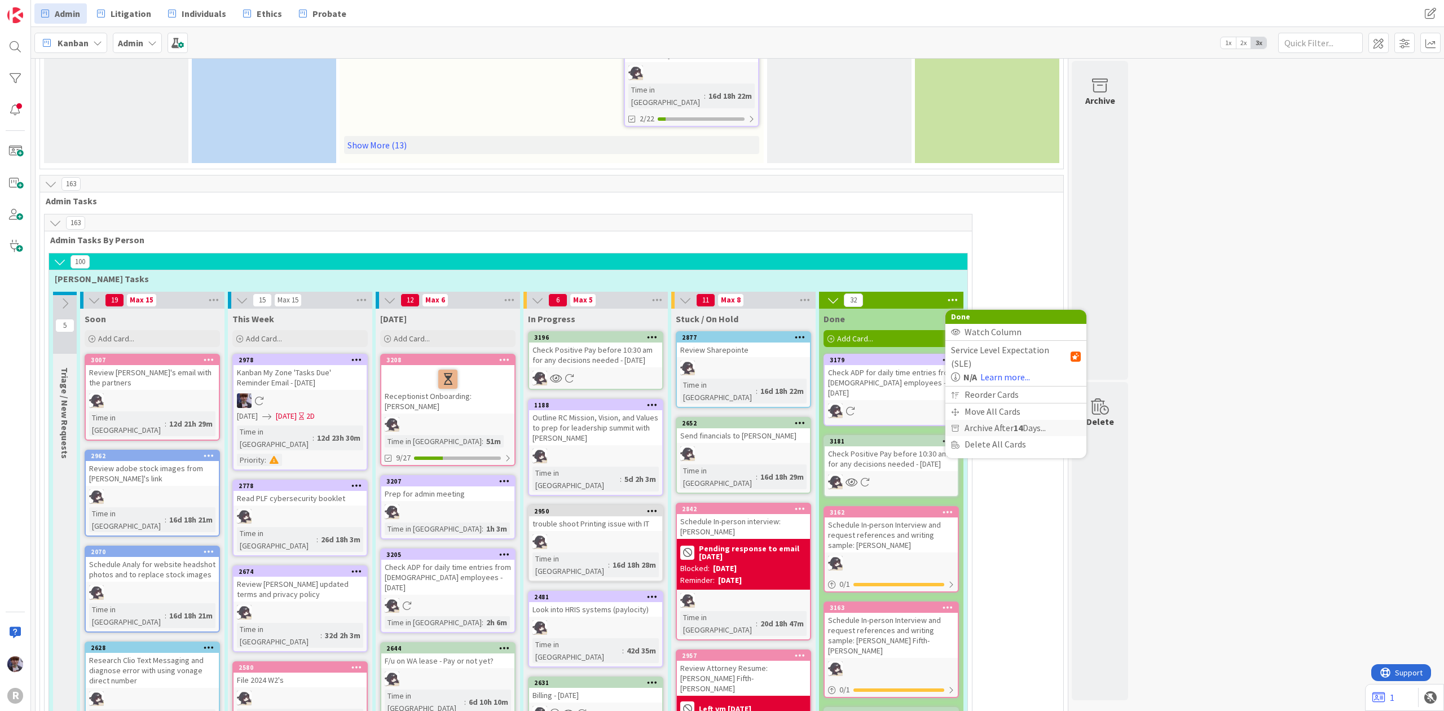
click at [1004, 420] on span "Archive After 14 Days..." at bounding box center [1004, 428] width 81 height 16
click at [995, 442] on span "Archive Now" at bounding box center [997, 450] width 50 height 17
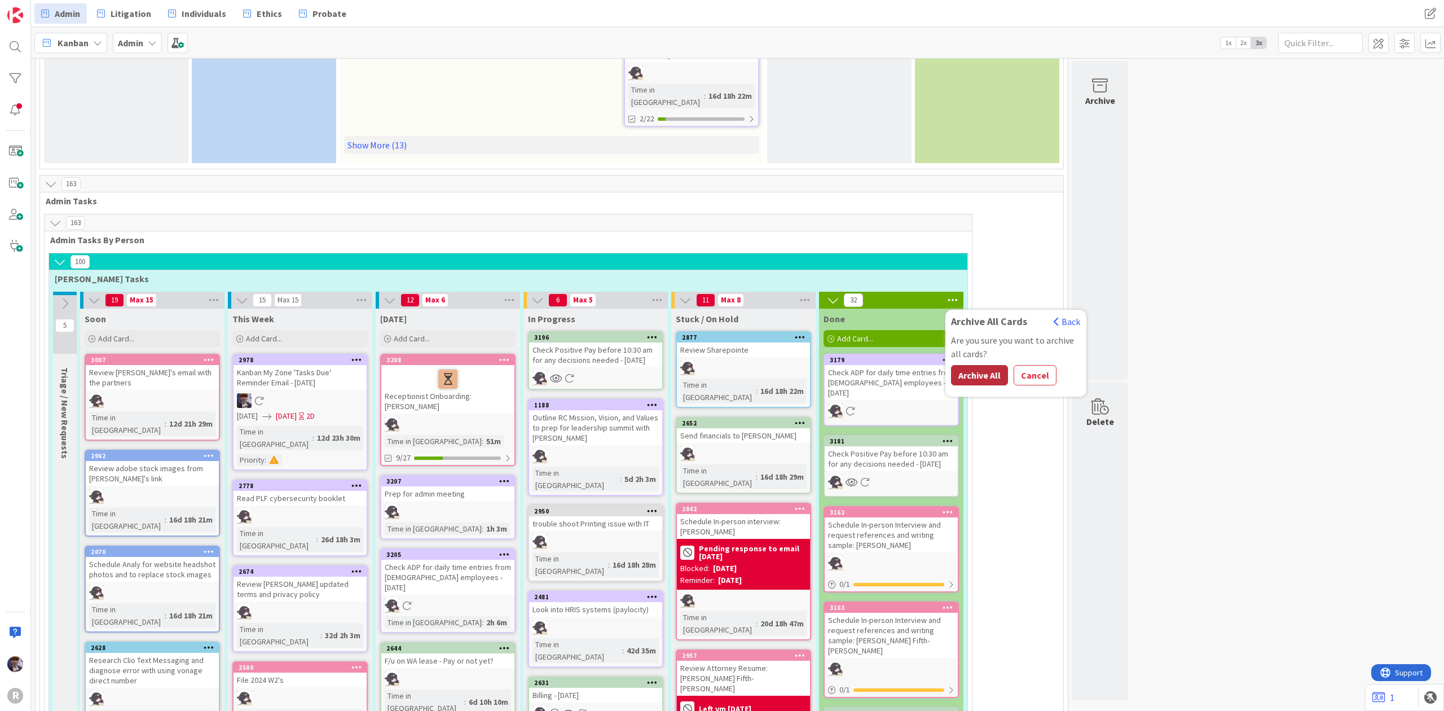
click at [982, 365] on button "Archive All" at bounding box center [979, 375] width 57 height 20
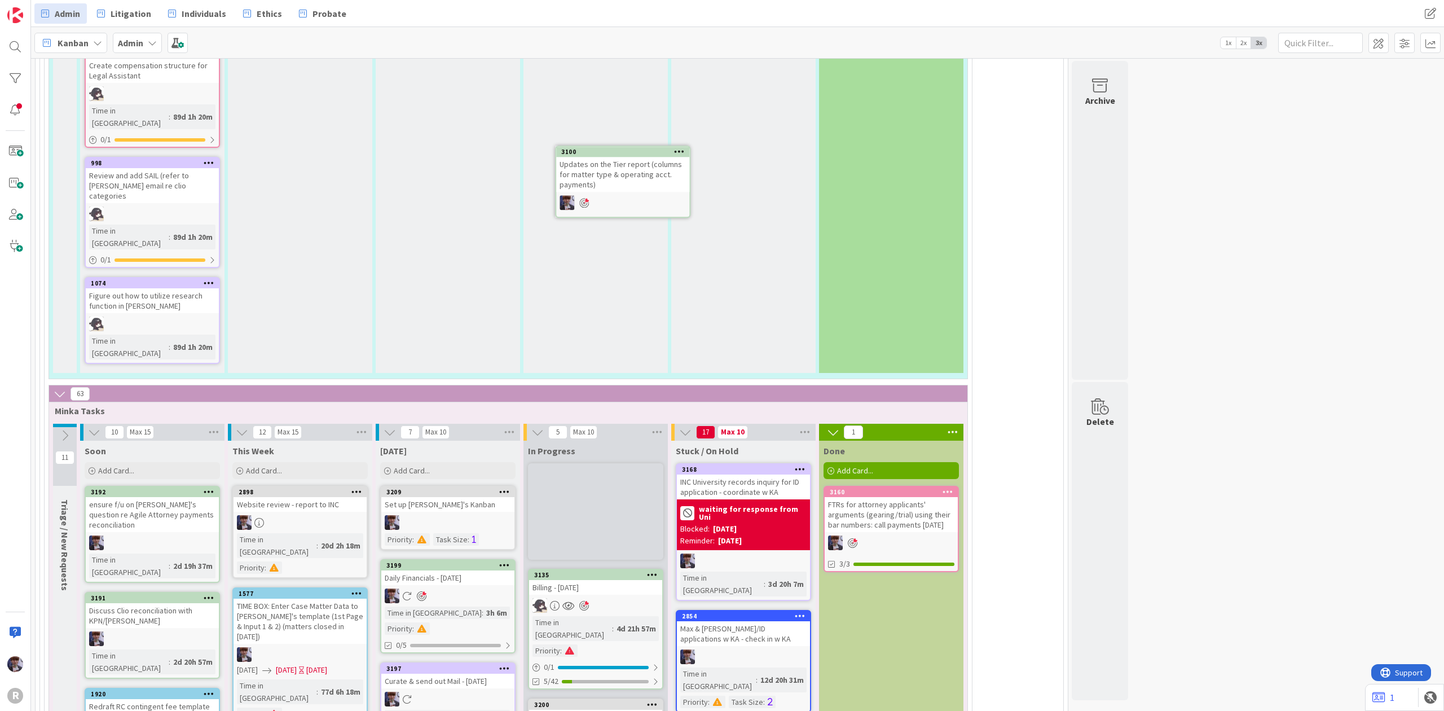
scroll to position [2387, 0]
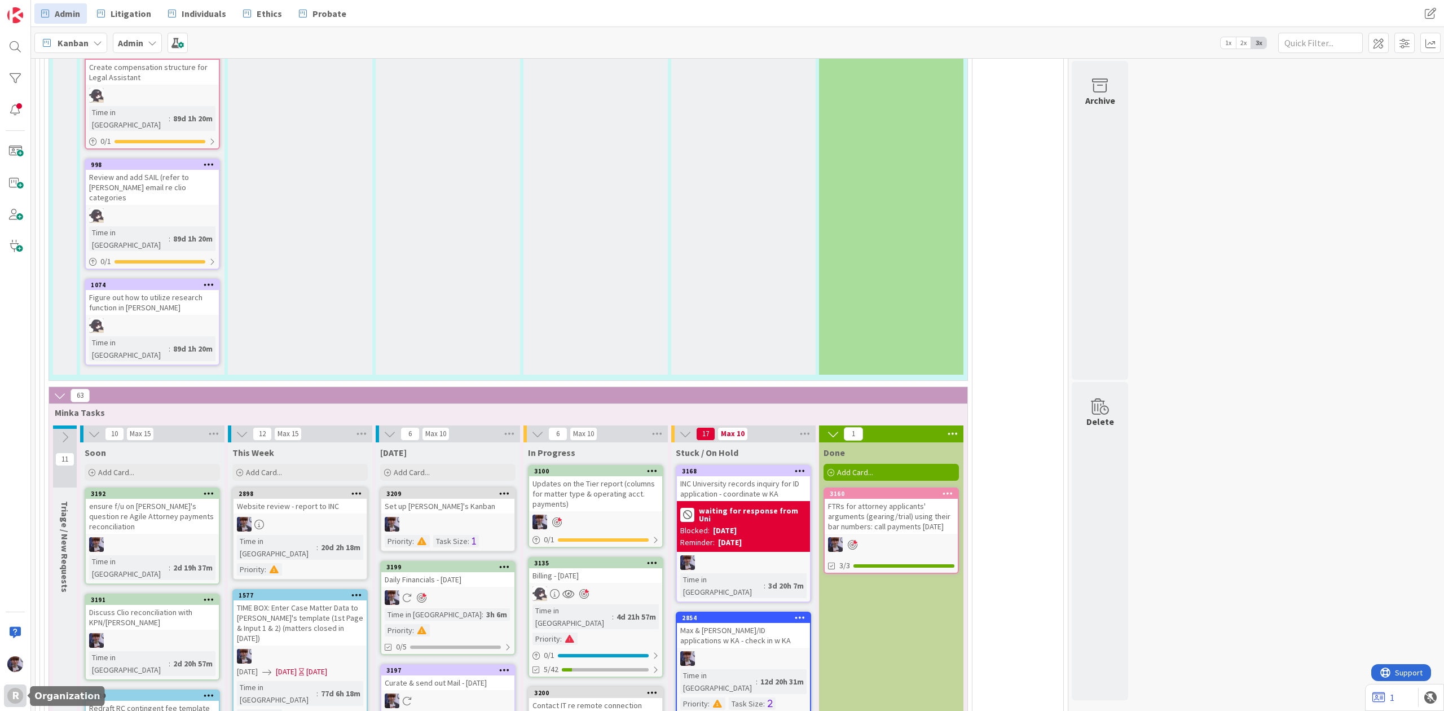
click at [21, 700] on div "R" at bounding box center [15, 695] width 23 height 23
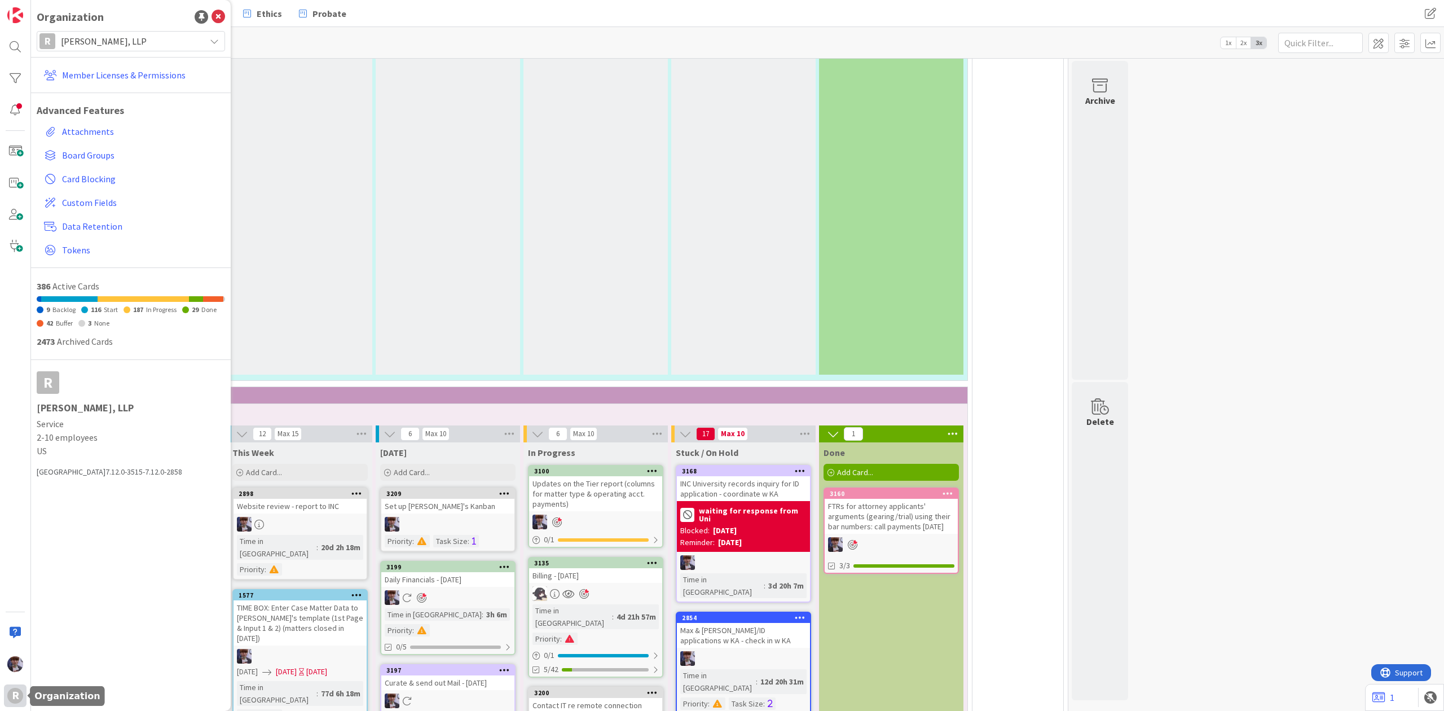
click at [23, 695] on div "R" at bounding box center [15, 695] width 16 height 16
click at [150, 75] on link "Member Licenses & Permissions" at bounding box center [132, 75] width 186 height 20
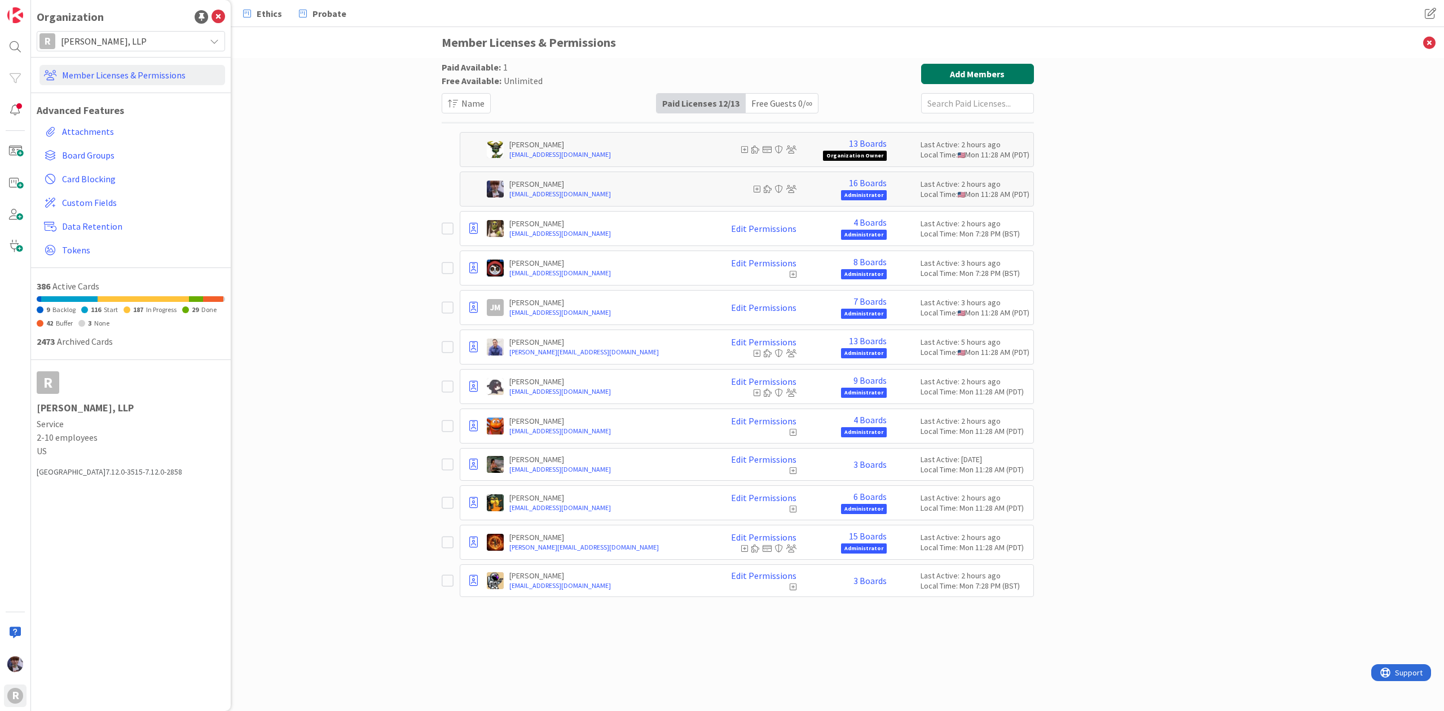
drag, startPoint x: 984, startPoint y: 67, endPoint x: 984, endPoint y: 73, distance: 6.8
click at [984, 67] on button "Add Members" at bounding box center [977, 74] width 113 height 20
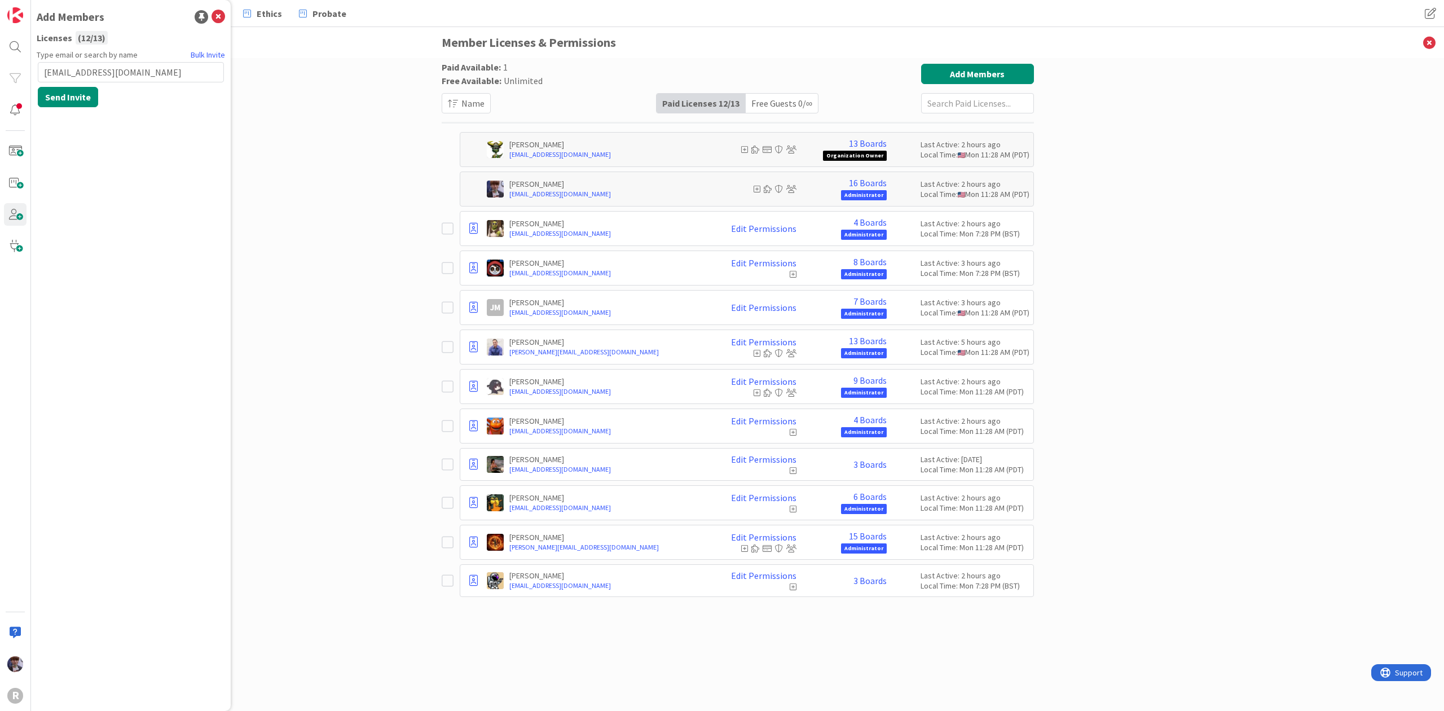
click at [64, 73] on input "[EMAIL_ADDRESS][DOMAIN_NAME]" at bounding box center [131, 72] width 186 height 20
type input "[EMAIL_ADDRESS][DOMAIN_NAME]"
click at [191, 73] on input "[EMAIL_ADDRESS][DOMAIN_NAME]" at bounding box center [131, 72] width 186 height 20
drag, startPoint x: 187, startPoint y: 74, endPoint x: -12, endPoint y: 80, distance: 199.7
click at [0, 80] on html "R Add Members Licenses ( 12 / 13 ) Type email or search by name Bulk Invite [EM…" at bounding box center [722, 355] width 1444 height 711
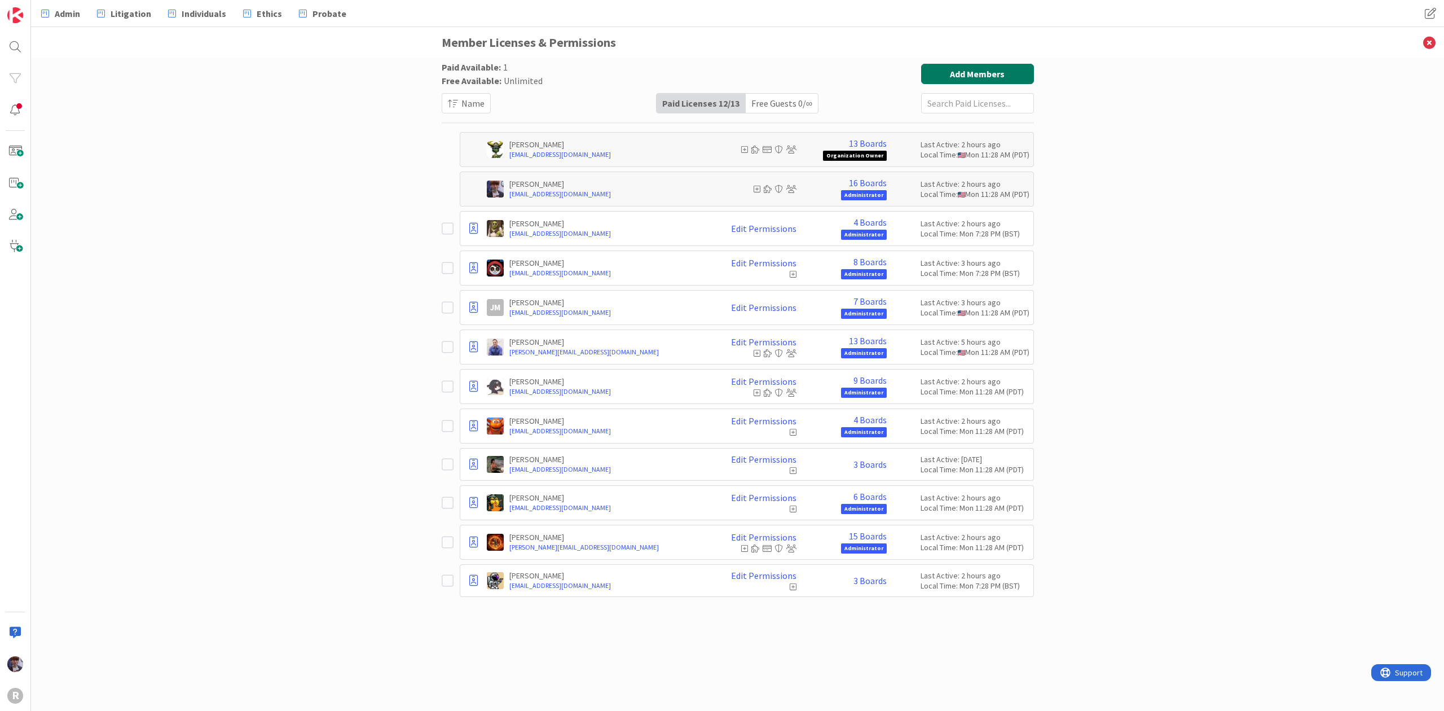
click at [958, 64] on button "Add Members" at bounding box center [977, 74] width 113 height 20
click at [113, 70] on input "text" at bounding box center [131, 72] width 186 height 20
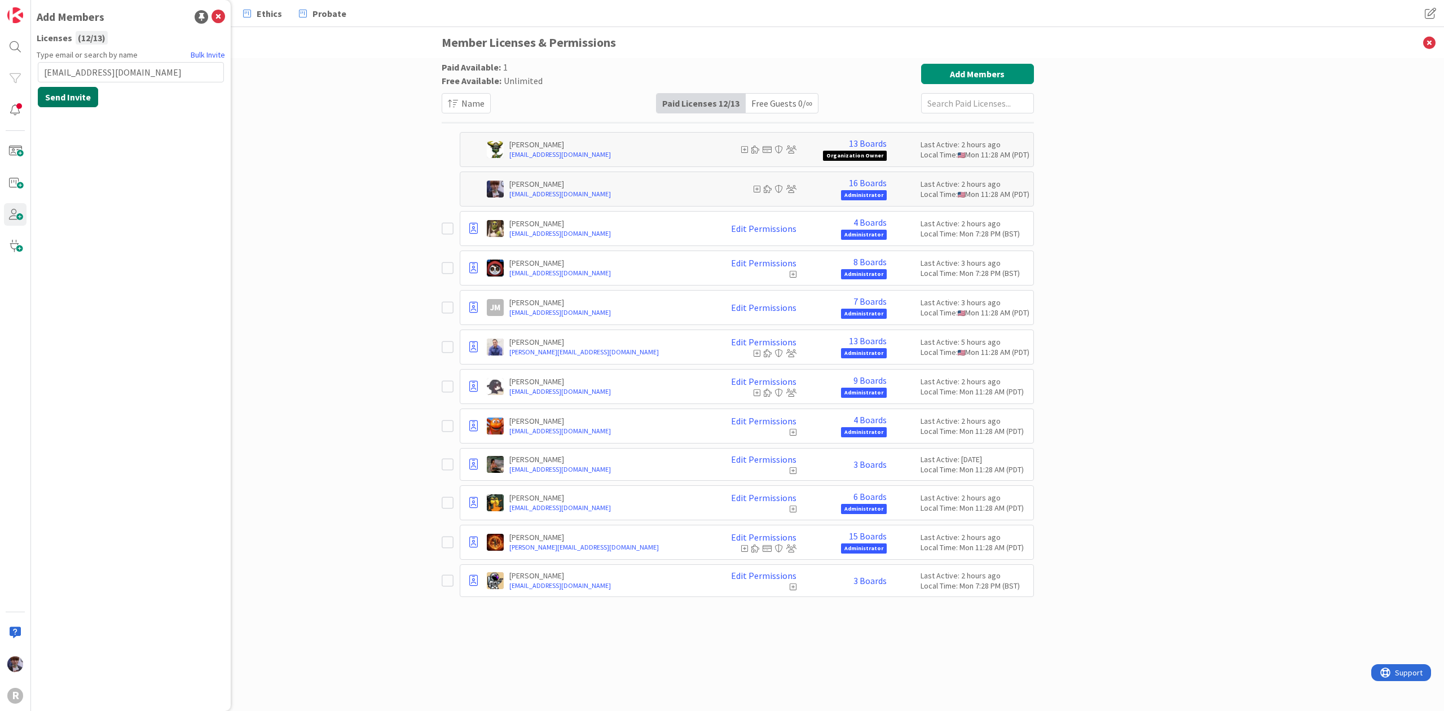
type input "[EMAIL_ADDRESS][DOMAIN_NAME]"
click at [82, 97] on button "Send Invite" at bounding box center [68, 97] width 60 height 20
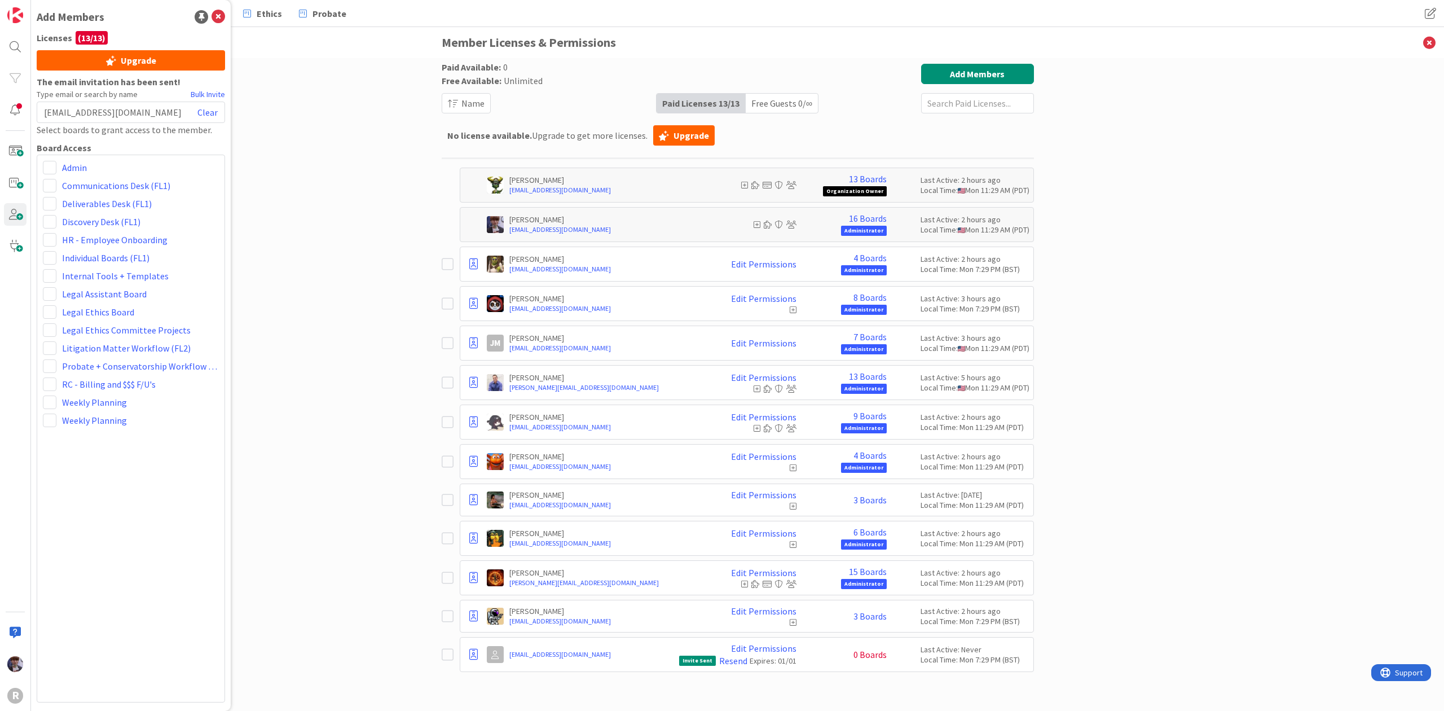
click at [320, 130] on div "Paid Available: 0 Free Available: Unlimited Name Paid Licenses 13 / 13 Free Gue…" at bounding box center [737, 384] width 1413 height 652
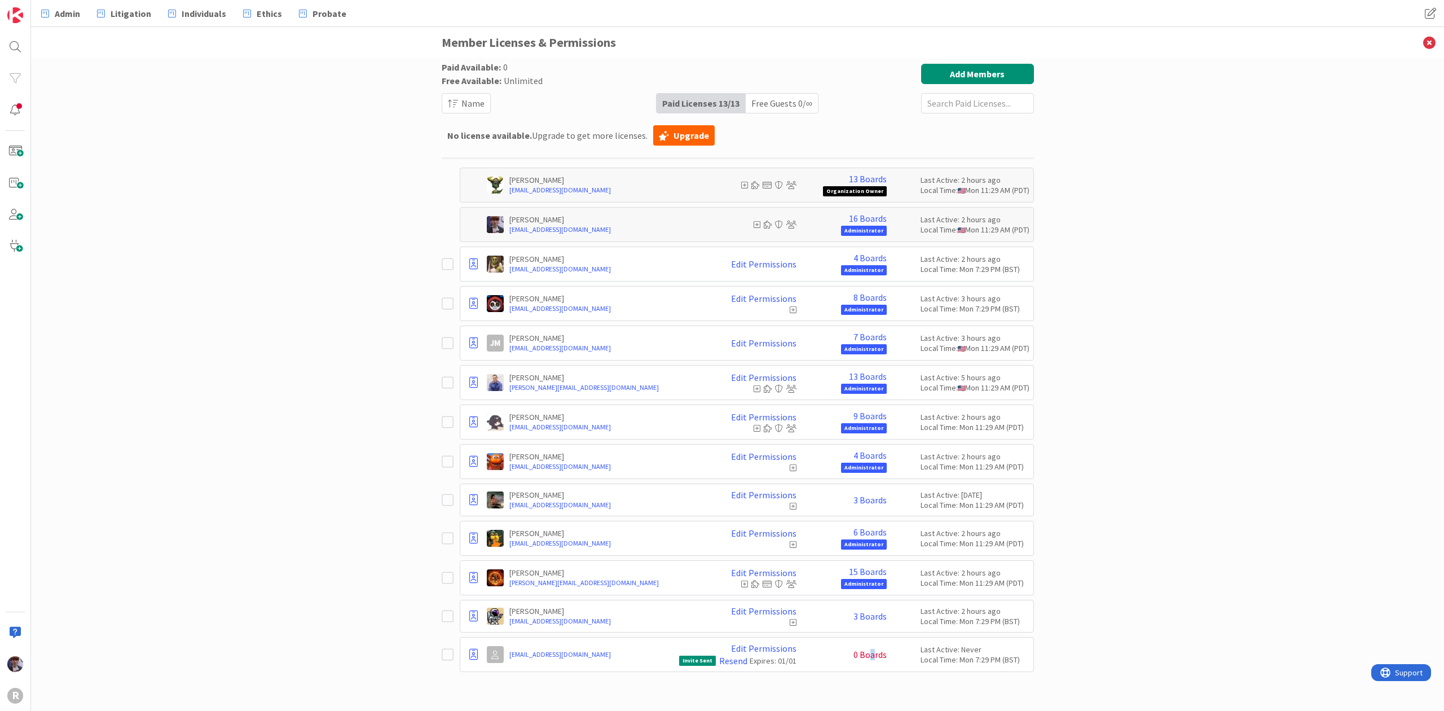
click at [871, 659] on span "0 Boards" at bounding box center [869, 654] width 33 height 10
click at [744, 650] on link "Edit Permissions" at bounding box center [763, 648] width 65 height 10
click at [1111, 492] on div "Paid Available: 0 Free Available: Unlimited Name Paid Licenses 13 / 13 Free Gue…" at bounding box center [737, 384] width 1413 height 652
click at [857, 621] on link "3 Boards" at bounding box center [869, 616] width 33 height 10
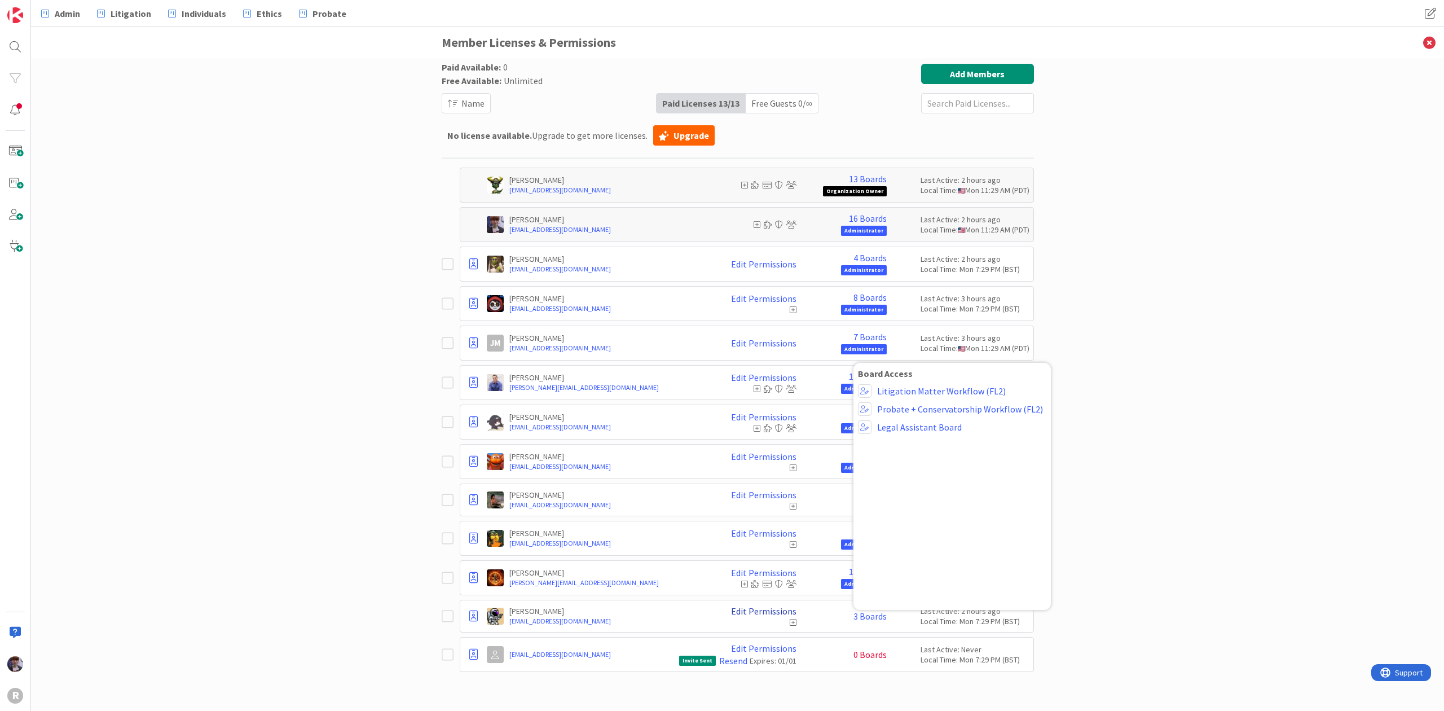
click at [782, 612] on link "Edit Permissions" at bounding box center [763, 611] width 65 height 10
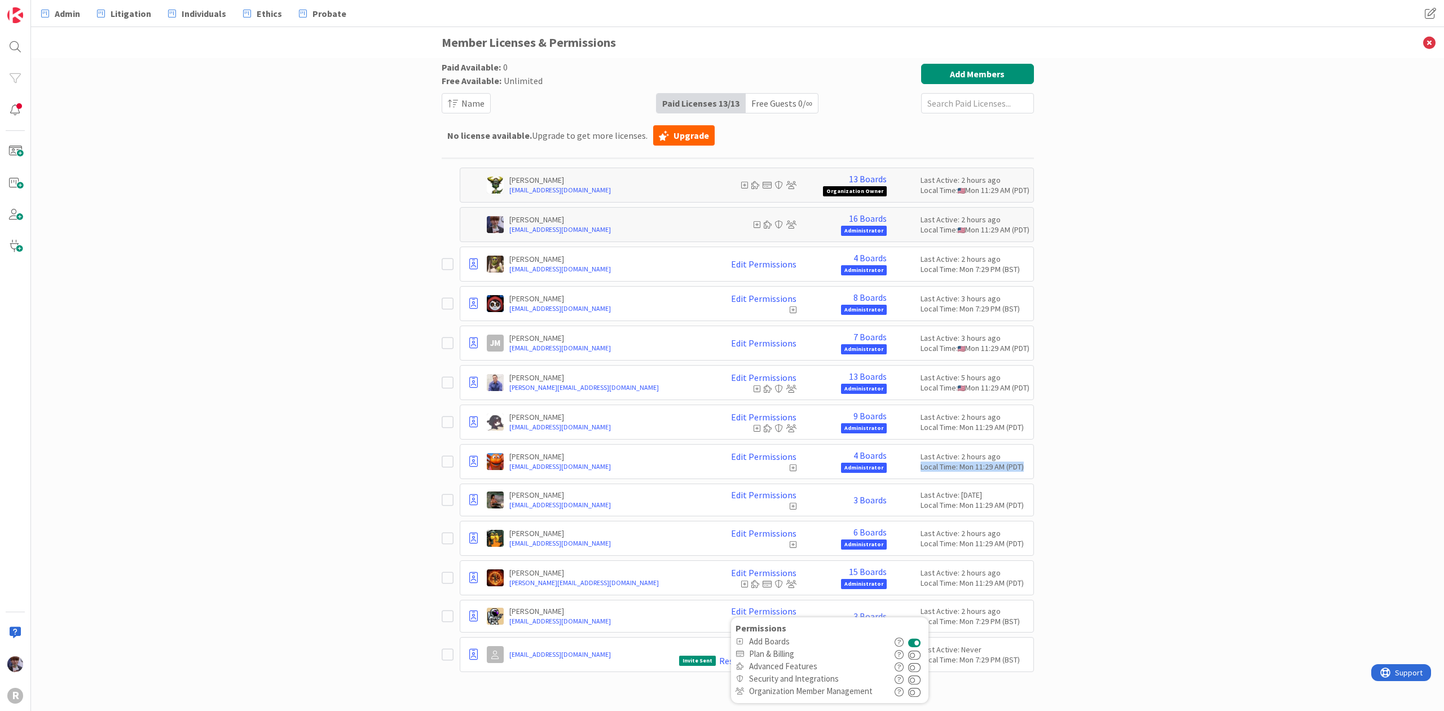
drag, startPoint x: 1264, startPoint y: 464, endPoint x: 1192, endPoint y: 467, distance: 72.9
click at [1264, 463] on div "Paid Available: 0 Free Available: Unlimited Name Paid Licenses 13 / 13 Free Gue…" at bounding box center [737, 384] width 1413 height 652
click at [772, 499] on link "Edit Permissions" at bounding box center [763, 494] width 65 height 10
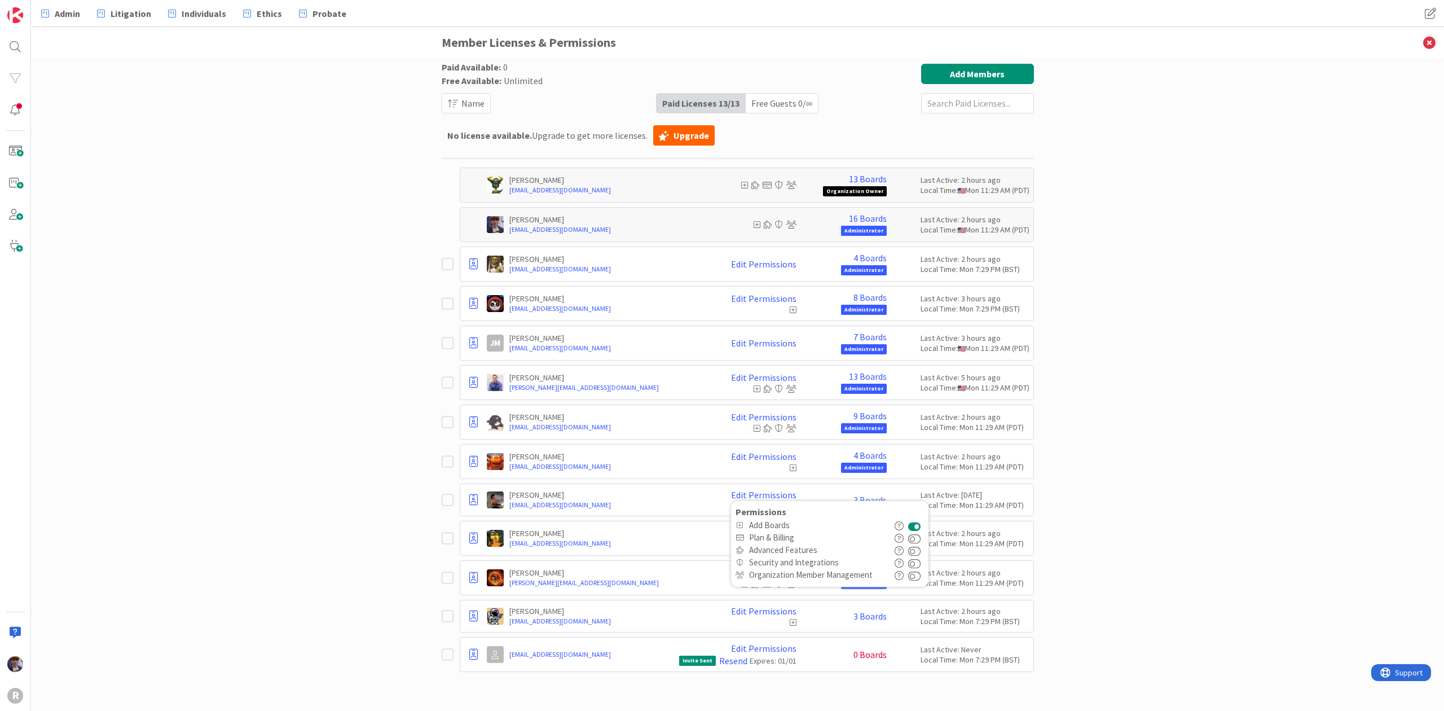
drag, startPoint x: 1106, startPoint y: 330, endPoint x: 1098, endPoint y: 326, distance: 8.3
click at [1106, 328] on div "Paid Available: 0 Free Available: Unlimited Name Paid Licenses 13 / 13 Free Gue…" at bounding box center [737, 384] width 1413 height 652
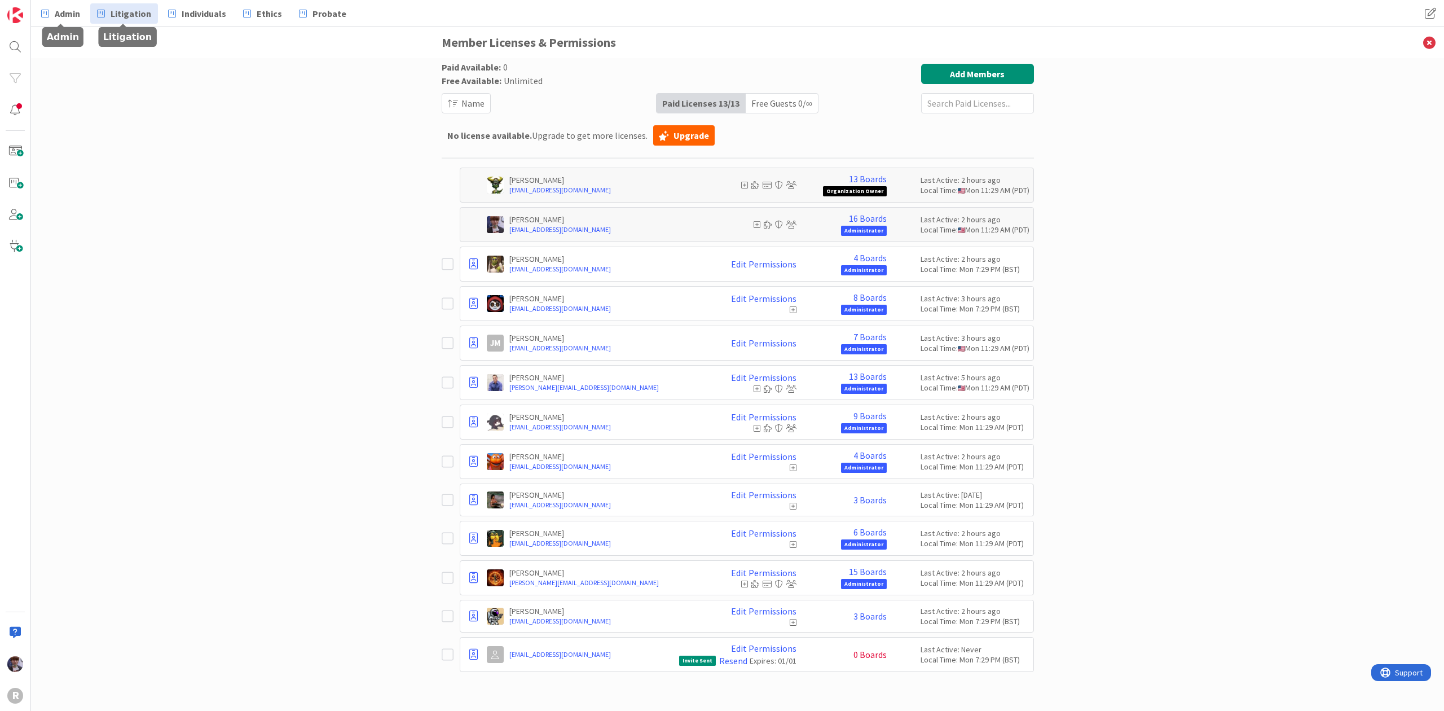
click at [109, 8] on link "Litigation" at bounding box center [124, 13] width 68 height 20
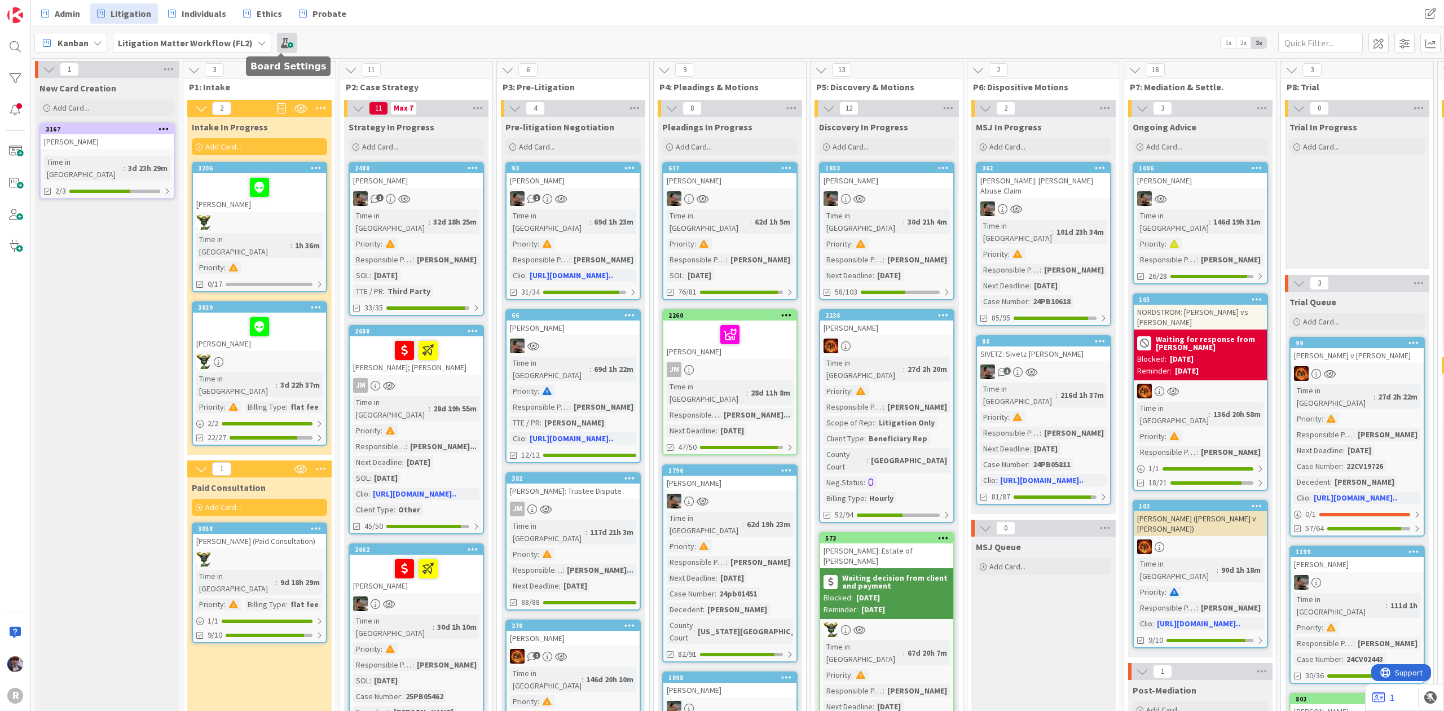
click at [277, 46] on span at bounding box center [287, 43] width 20 height 20
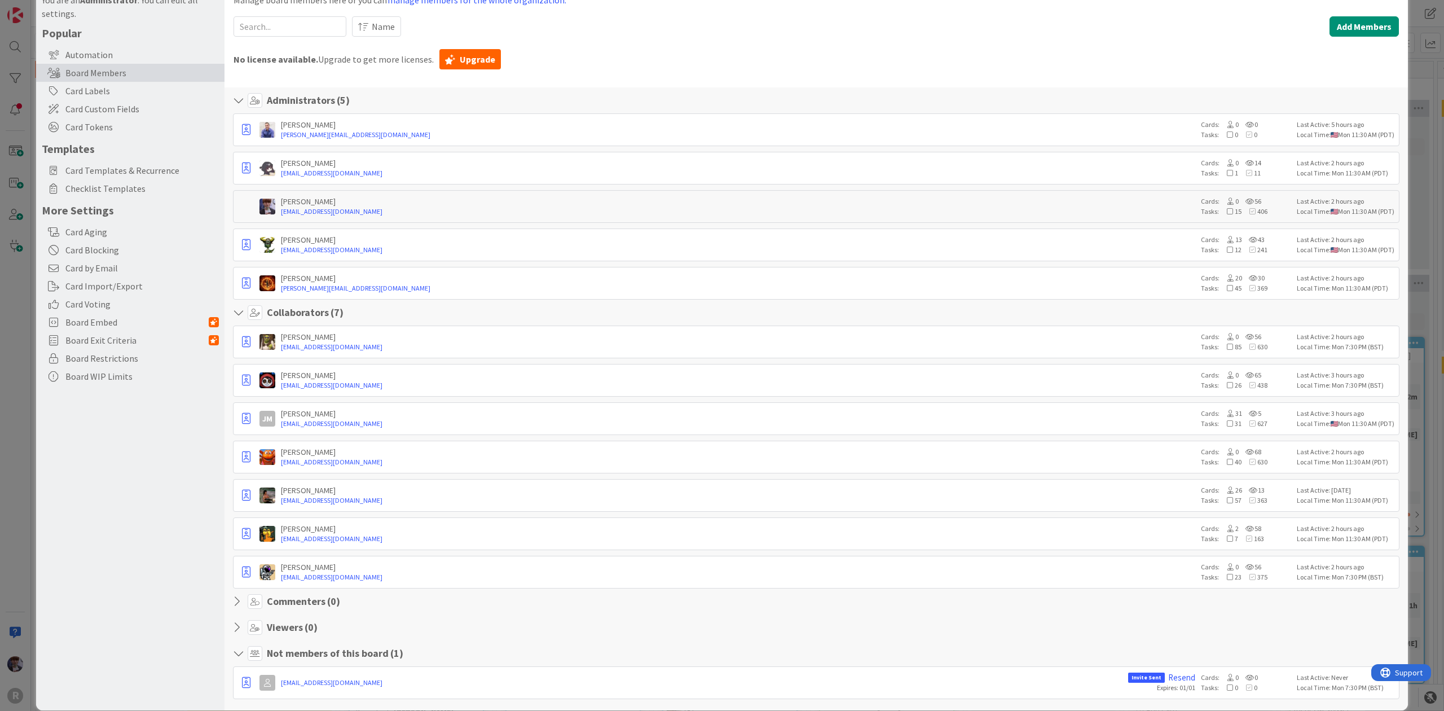
scroll to position [70, 0]
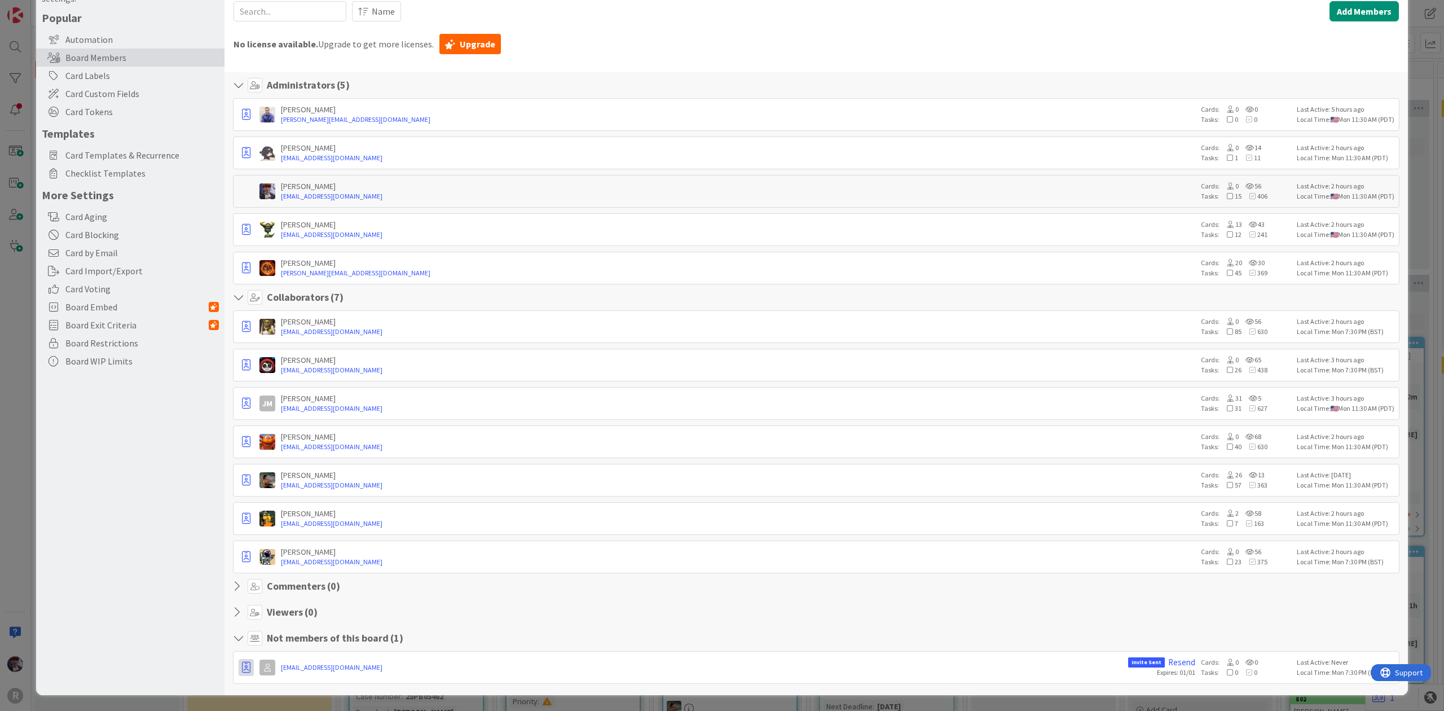
click at [250, 668] on button "button" at bounding box center [246, 667] width 15 height 17
click at [291, 603] on p "Promote to Collaborator" at bounding box center [302, 605] width 78 height 8
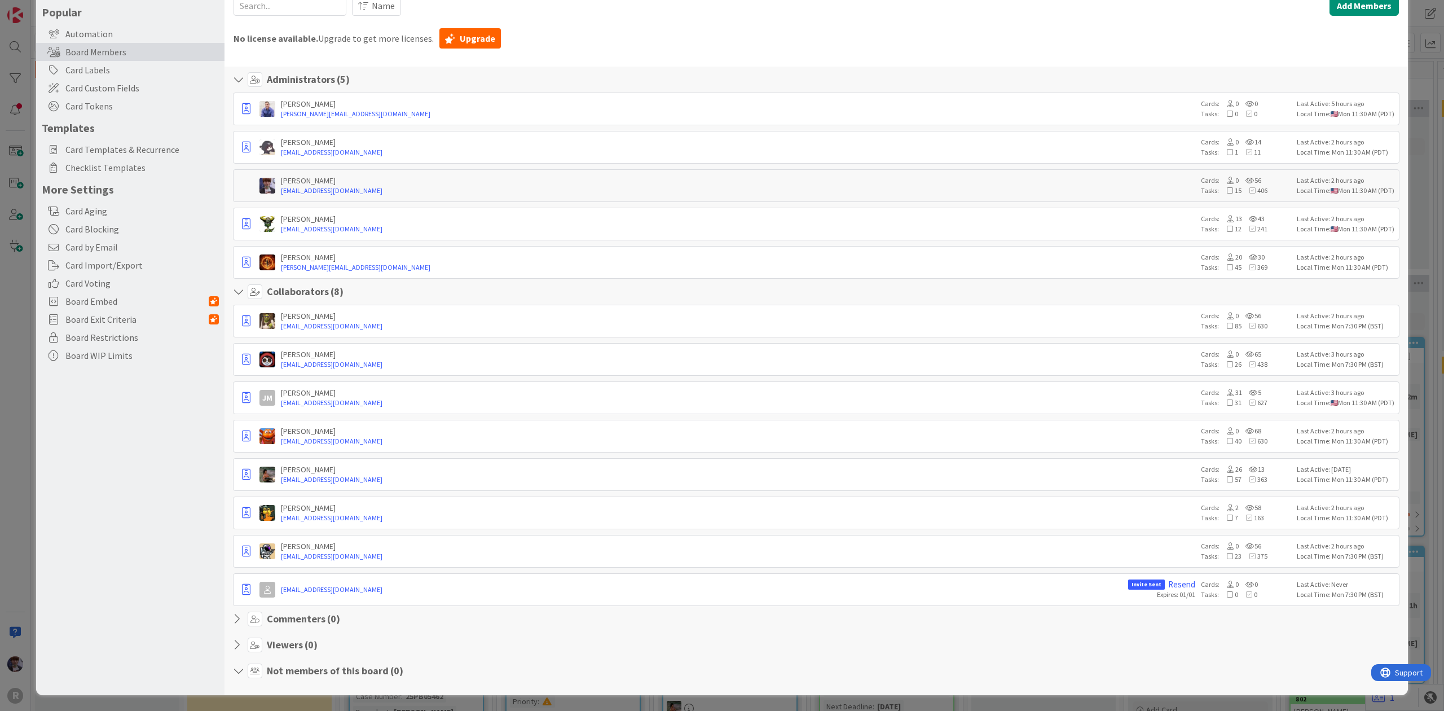
click at [177, 584] on div "Board Settings You are an Administrator . You can edit all settings. Popular Au…" at bounding box center [130, 319] width 188 height 749
click at [12, 405] on div "Board Settings You are an Administrator . You can edit all settings. Popular Au…" at bounding box center [722, 355] width 1444 height 711
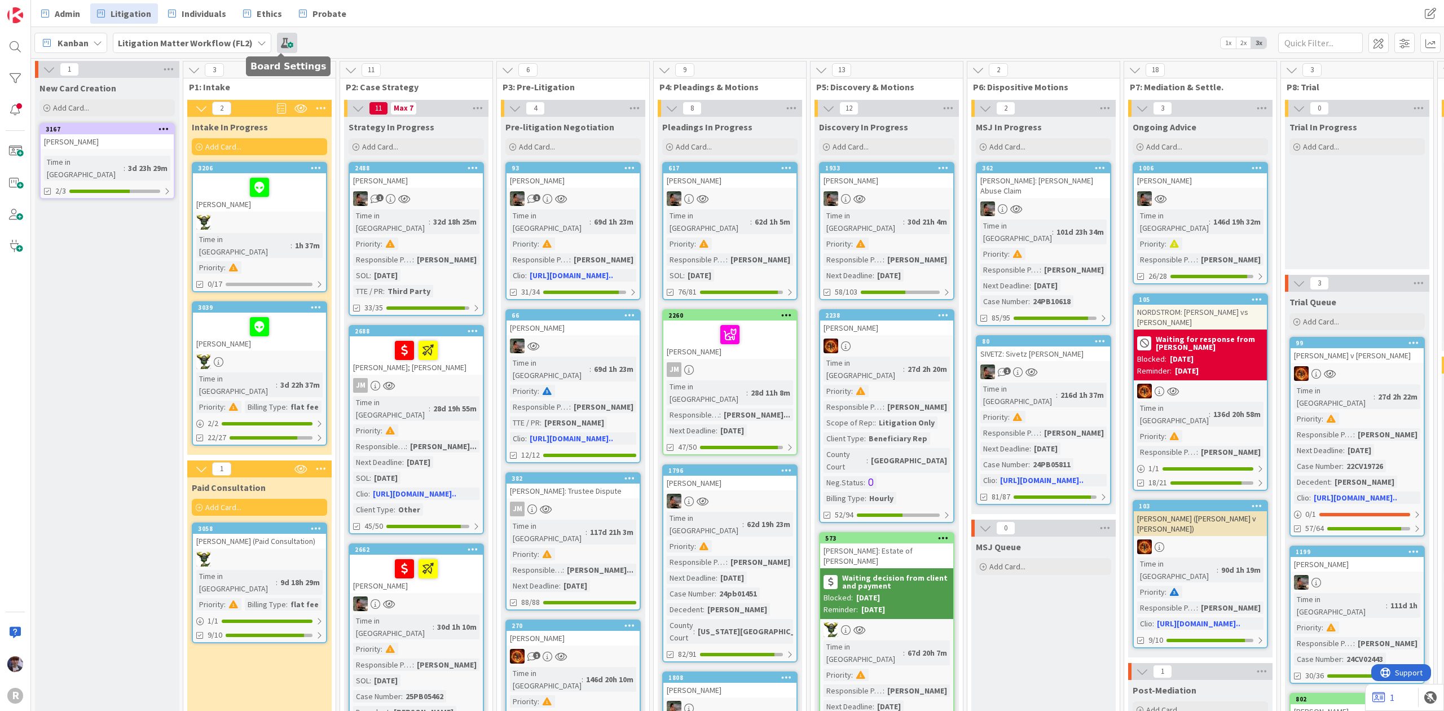
click at [277, 43] on span at bounding box center [287, 43] width 20 height 20
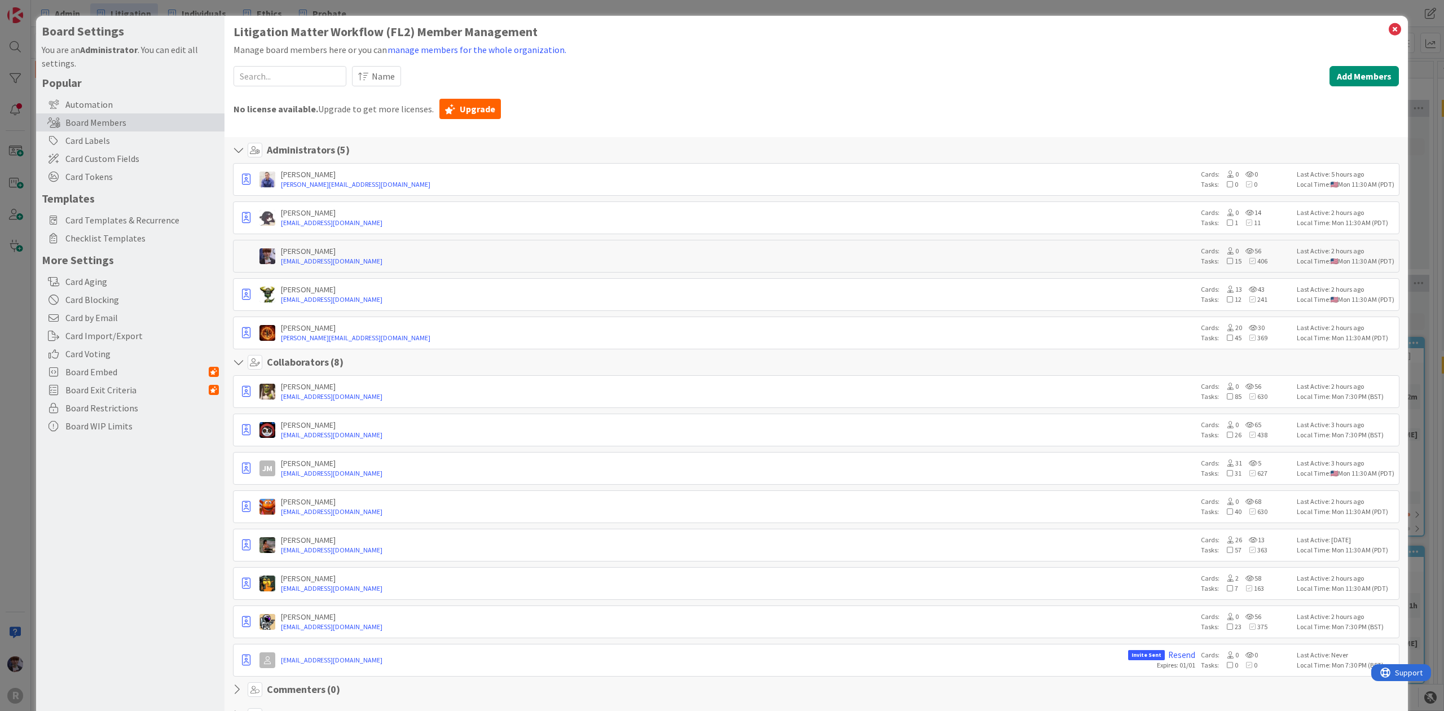
click at [20, 321] on div "Board Settings You are an Administrator . You can edit all settings. Popular Au…" at bounding box center [722, 355] width 1444 height 711
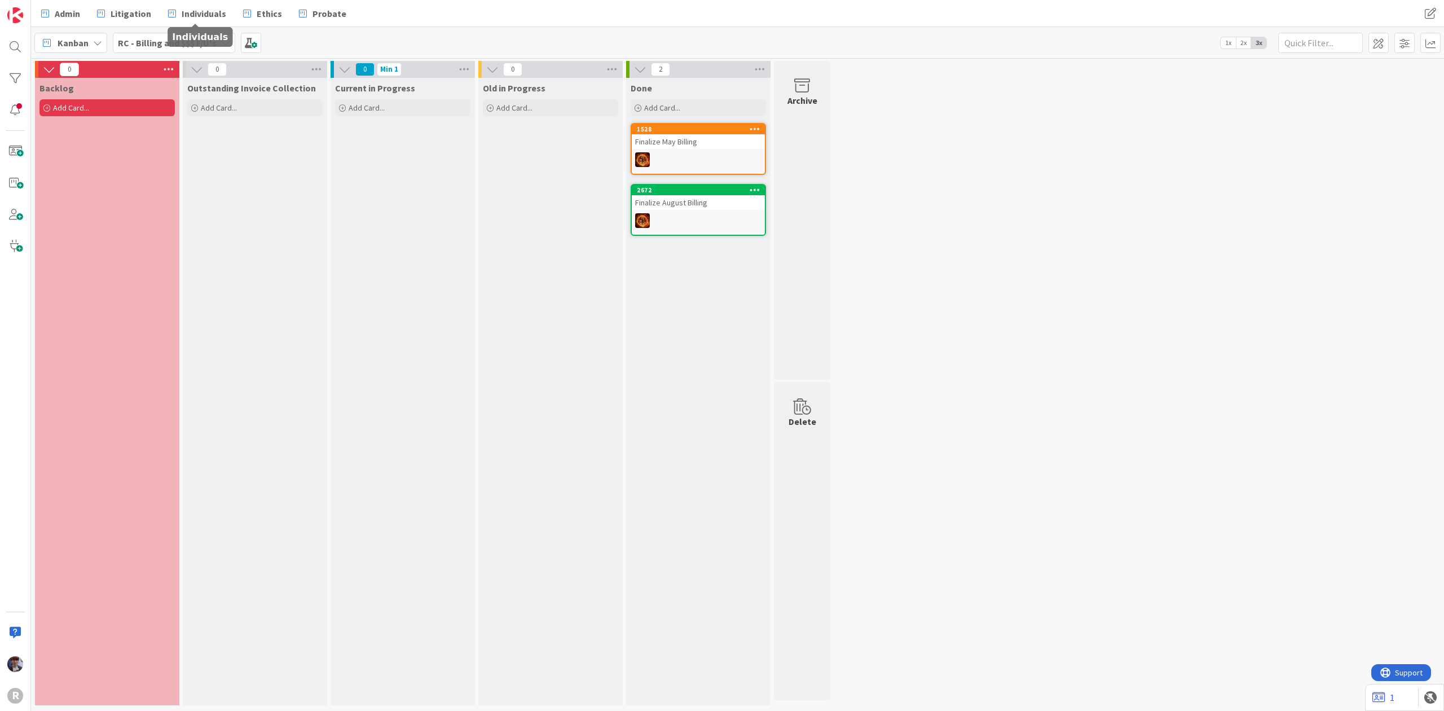
click at [278, 1] on div "Admin Litigation Individuals Ethics Probate Admin Litigation Individuals Ethics…" at bounding box center [737, 13] width 1413 height 27
click at [277, 3] on link "Ethics" at bounding box center [262, 13] width 52 height 20
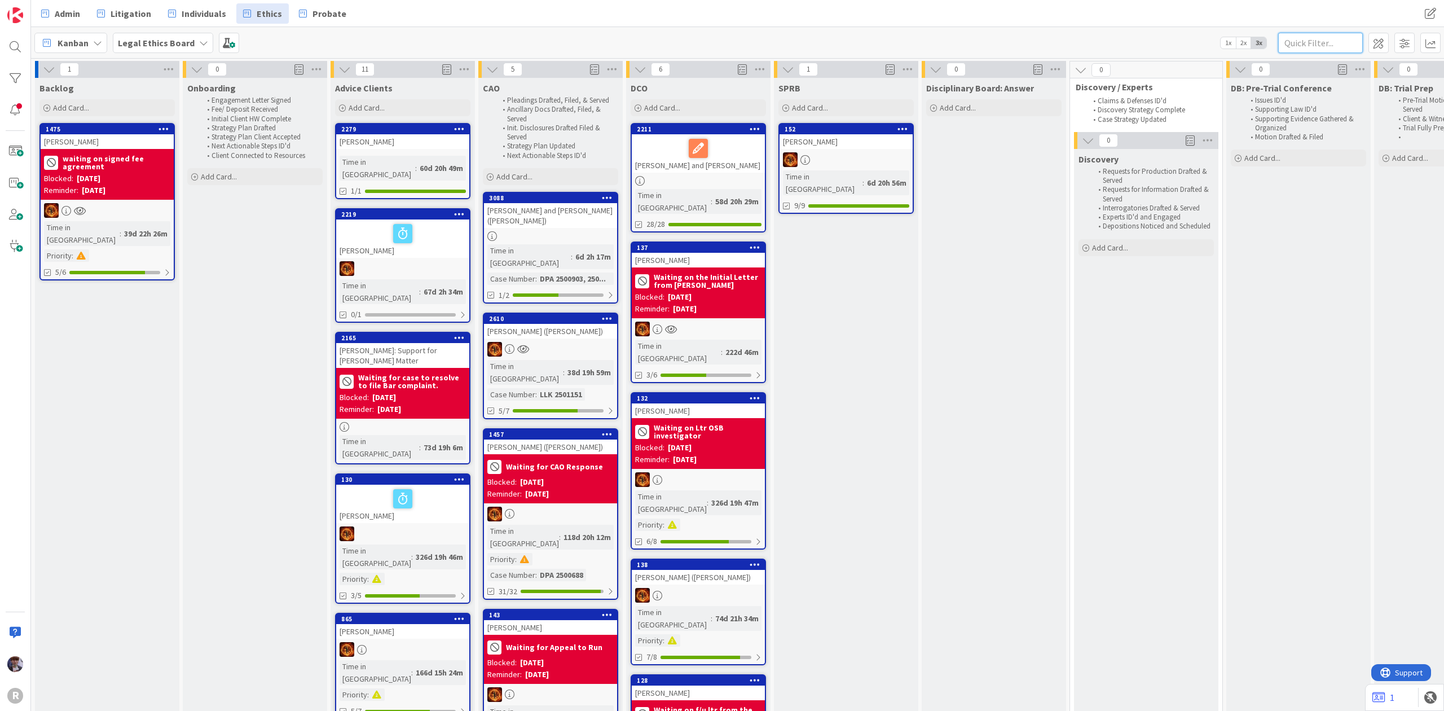
click at [1300, 41] on input "text" at bounding box center [1320, 43] width 85 height 20
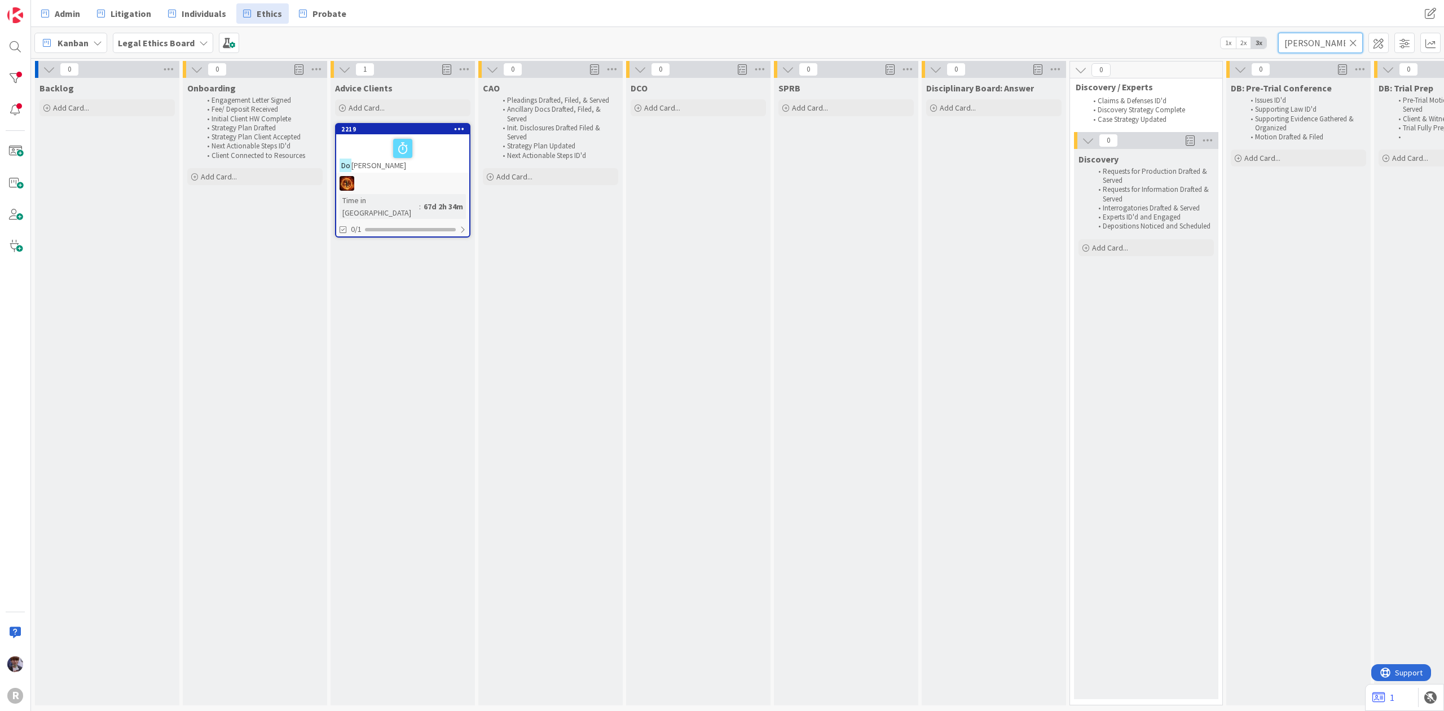
type input "dooley"
click at [438, 143] on div at bounding box center [402, 148] width 126 height 24
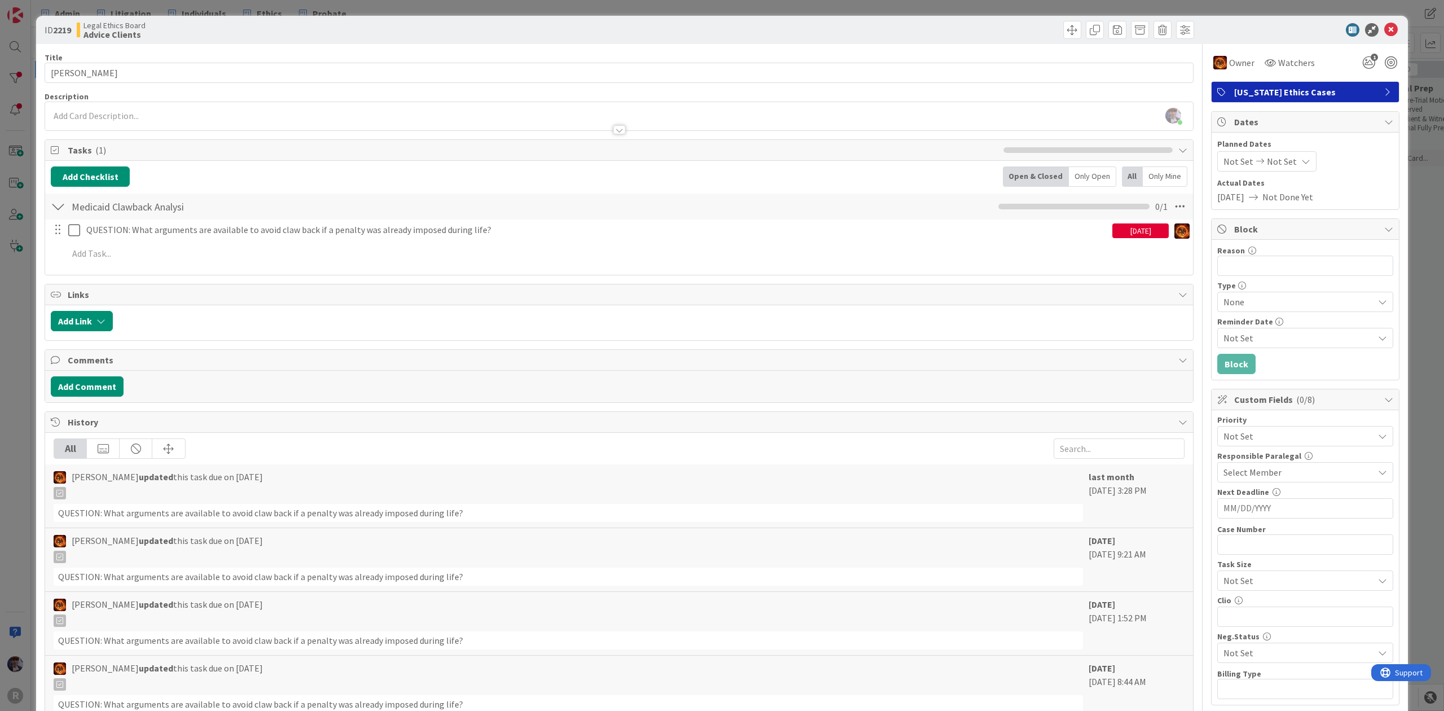
click at [1353, 438] on span "Not Set" at bounding box center [1295, 436] width 144 height 16
drag, startPoint x: 1316, startPoint y: 542, endPoint x: 1327, endPoint y: 522, distance: 23.5
click at [1316, 542] on span "Cold List (No Current Tasks)" at bounding box center [1320, 544] width 131 height 17
click at [1395, 354] on div "ID 2219 Legal Ethics Board Advice Clients Title 13 / 128 Dooley, Darin Descript…" at bounding box center [721, 473] width 1371 height 914
click at [1406, 328] on div "ID 2219 Legal Ethics Board Advice Clients Title 13 / 128 Dooley, Darin Descript…" at bounding box center [722, 355] width 1444 height 711
